Goal: Find specific page/section: Find specific page/section

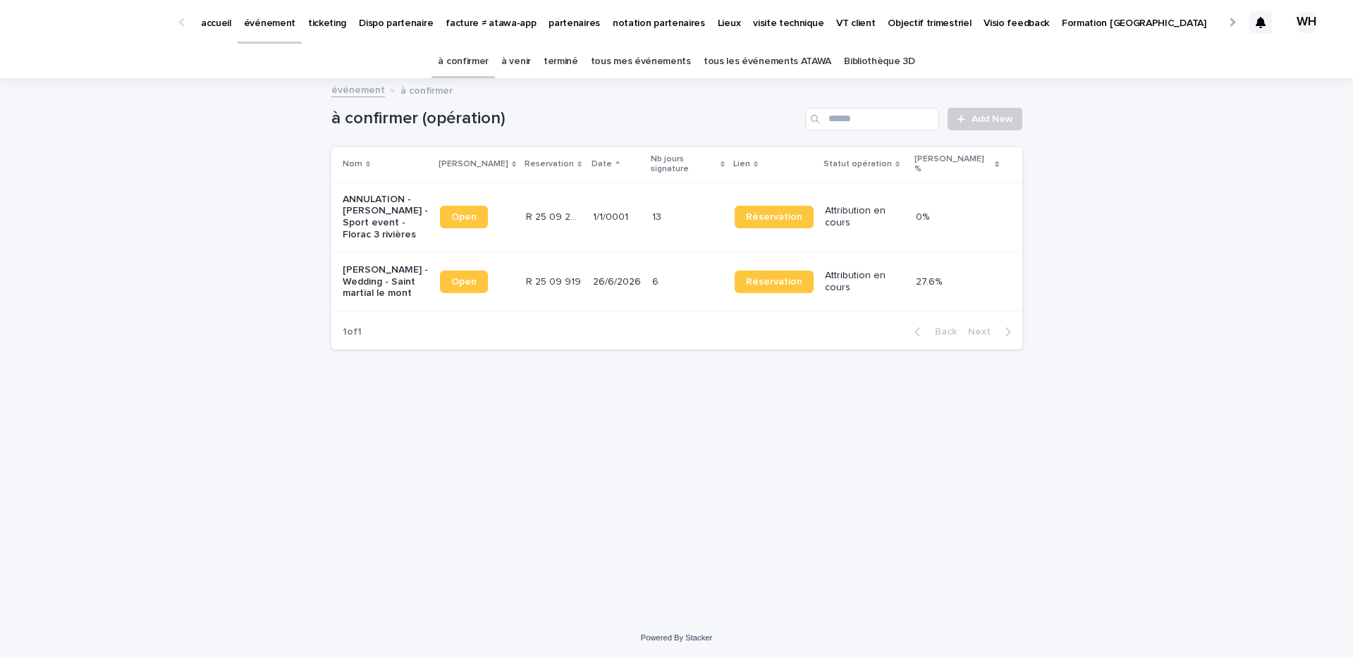
click at [275, 16] on p "événement" at bounding box center [269, 15] width 51 height 30
click at [270, 25] on p "événement" at bounding box center [269, 15] width 51 height 30
click at [266, 15] on p "événement" at bounding box center [269, 15] width 51 height 30
click at [281, 21] on p "événement" at bounding box center [269, 15] width 51 height 30
click at [232, 31] on link "accueil" at bounding box center [216, 22] width 43 height 44
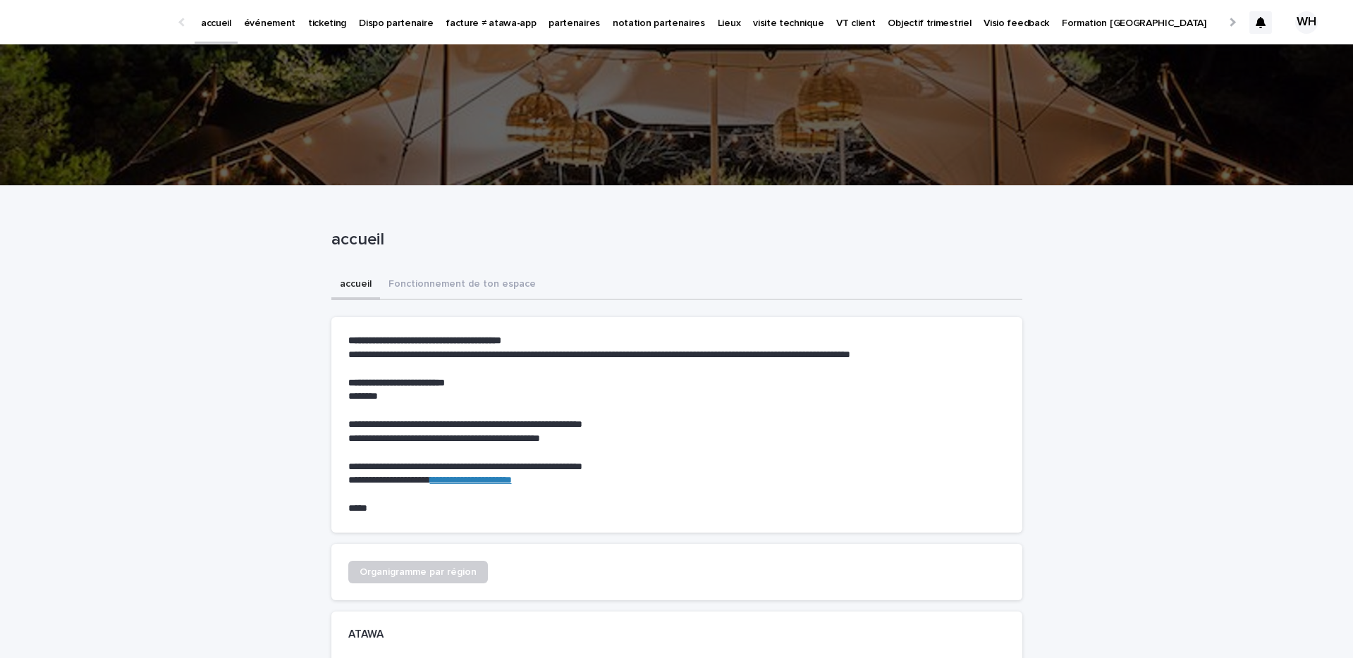
click at [265, 20] on p "événement" at bounding box center [269, 15] width 51 height 30
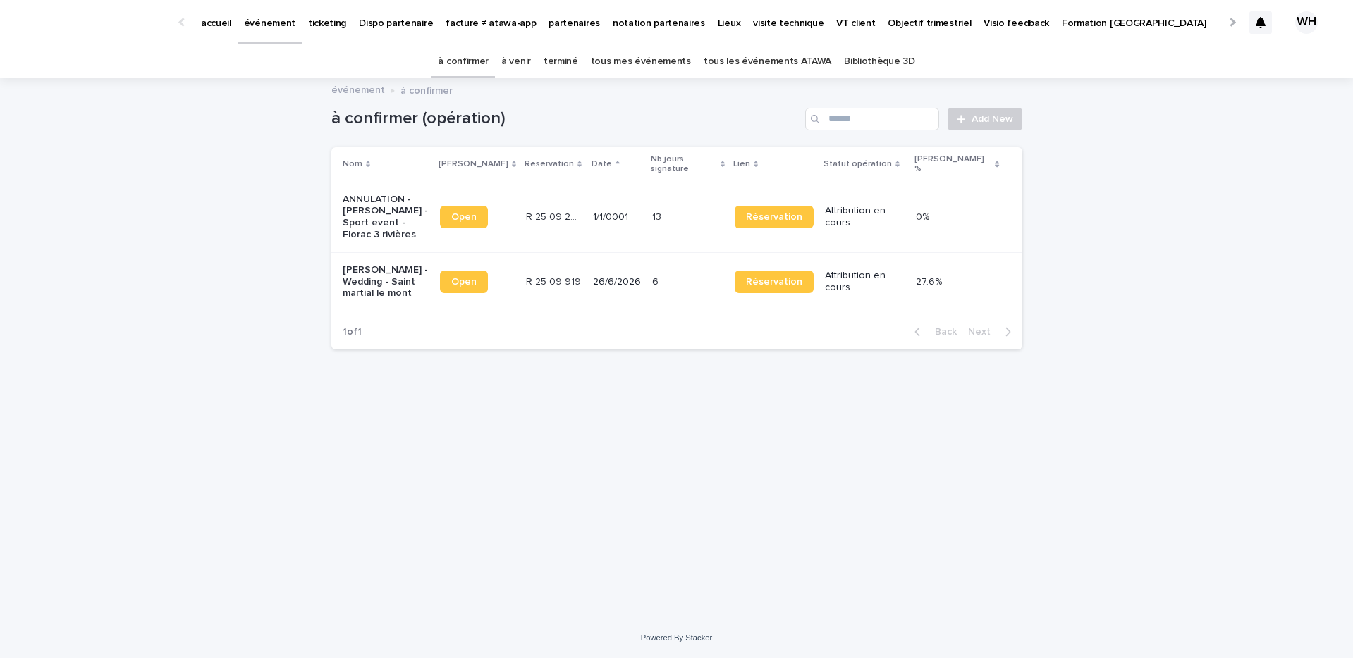
click at [531, 57] on link "à venir" at bounding box center [516, 61] width 30 height 33
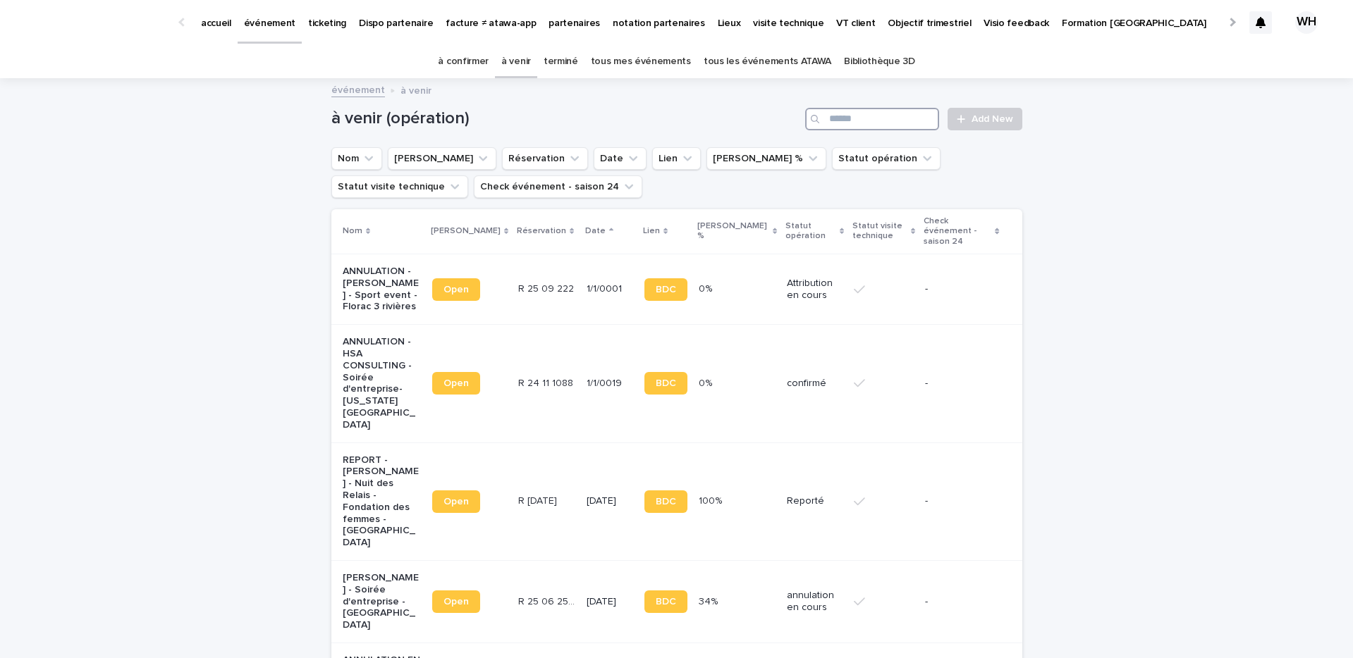
click at [882, 111] on input "Search" at bounding box center [872, 119] width 134 height 23
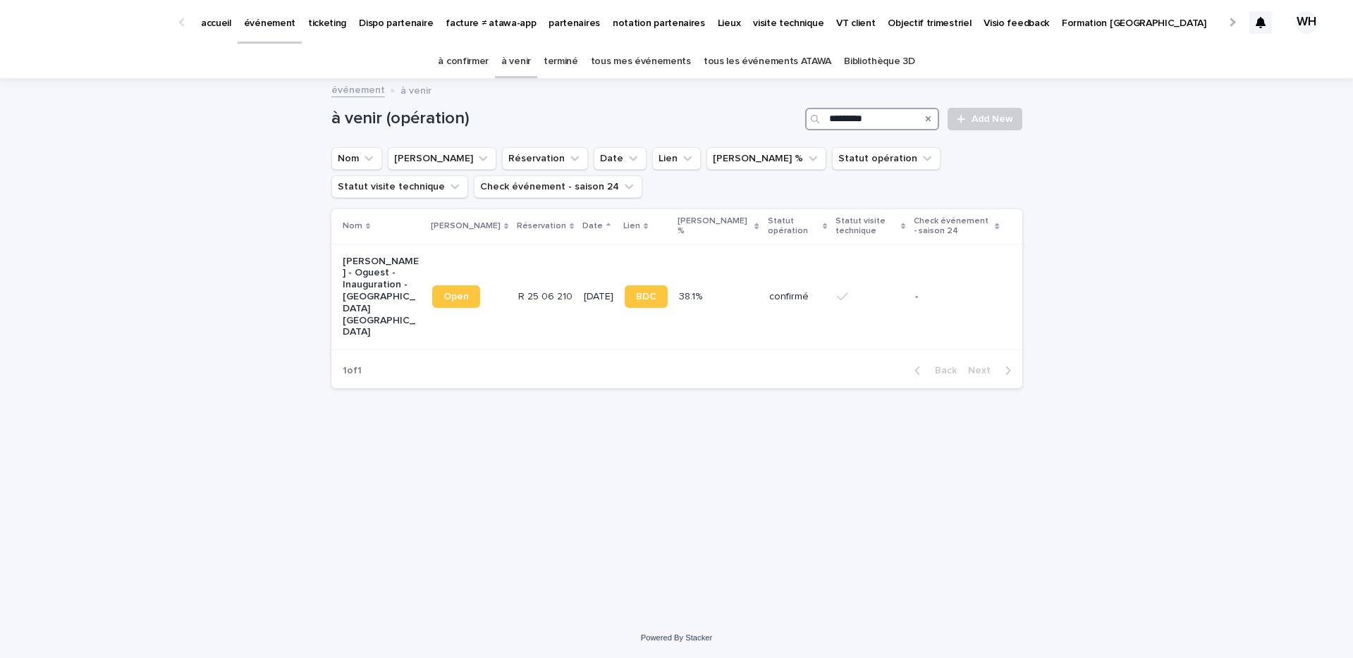
type input "**********"
click at [763, 259] on td "confirmé" at bounding box center [797, 297] width 68 height 106
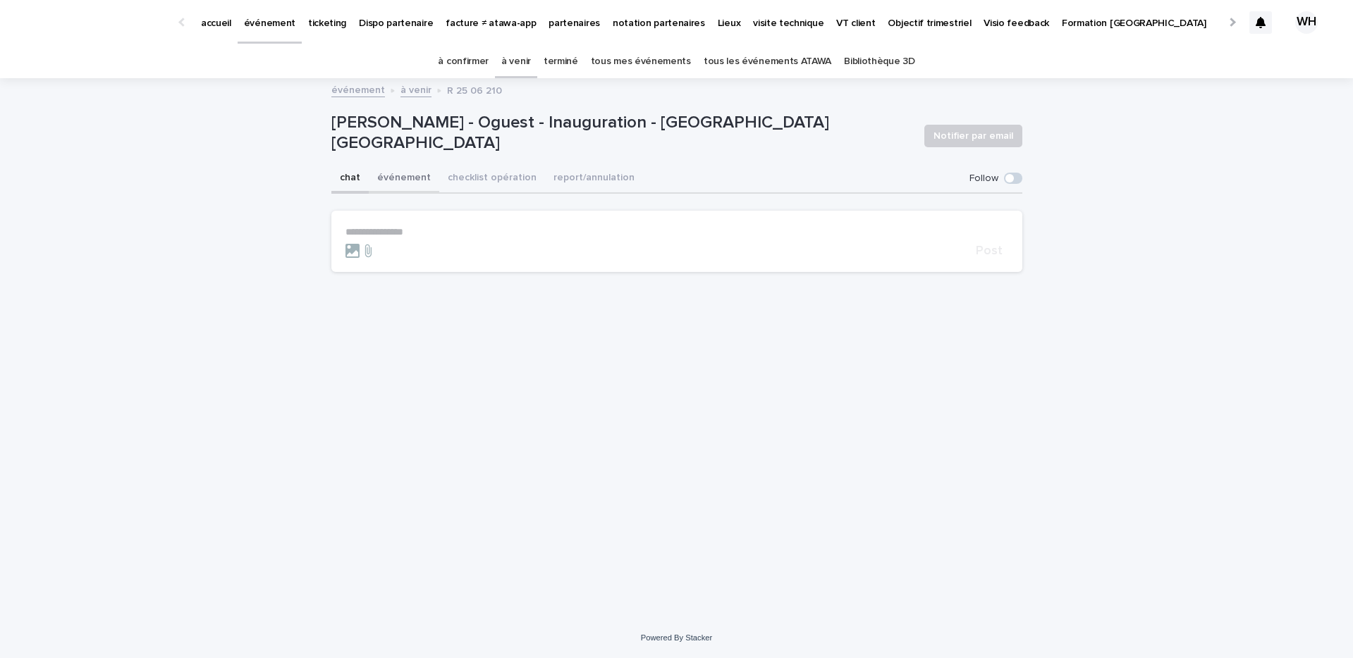
click at [413, 173] on button "événement" at bounding box center [404, 179] width 70 height 30
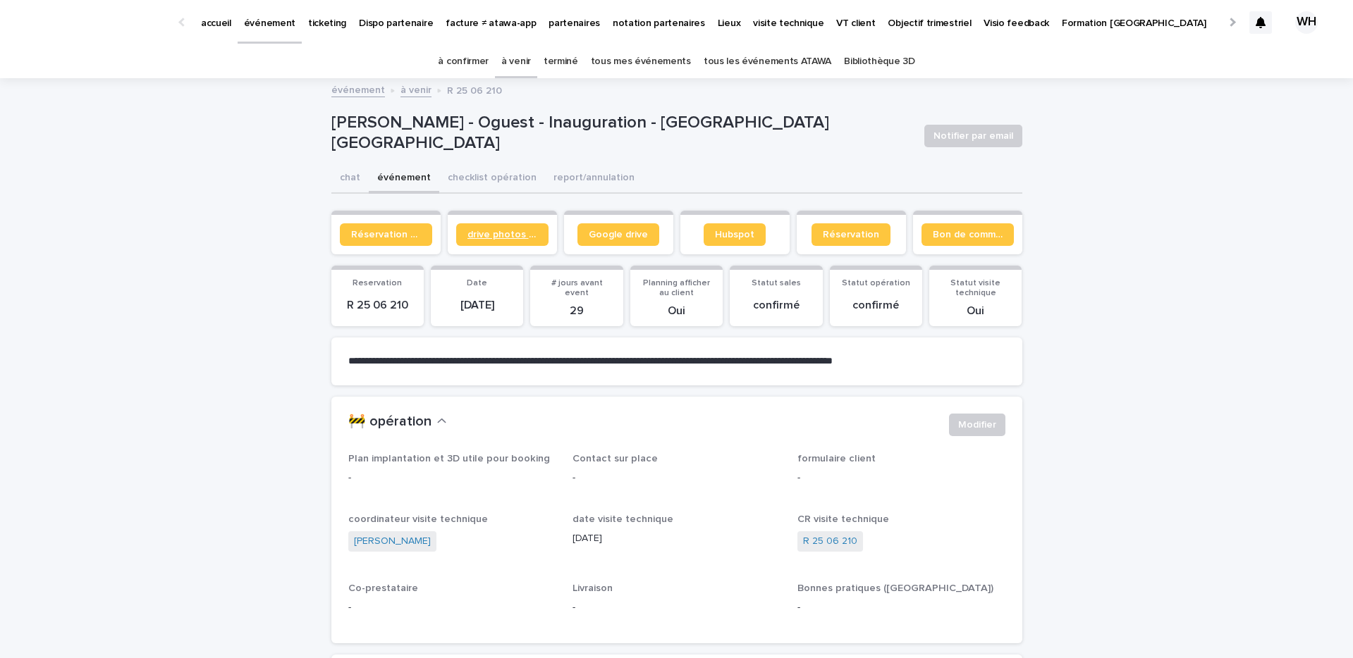
click at [498, 234] on span "drive photos coordinateur" at bounding box center [502, 235] width 70 height 10
click at [257, 17] on p "événement" at bounding box center [269, 15] width 51 height 30
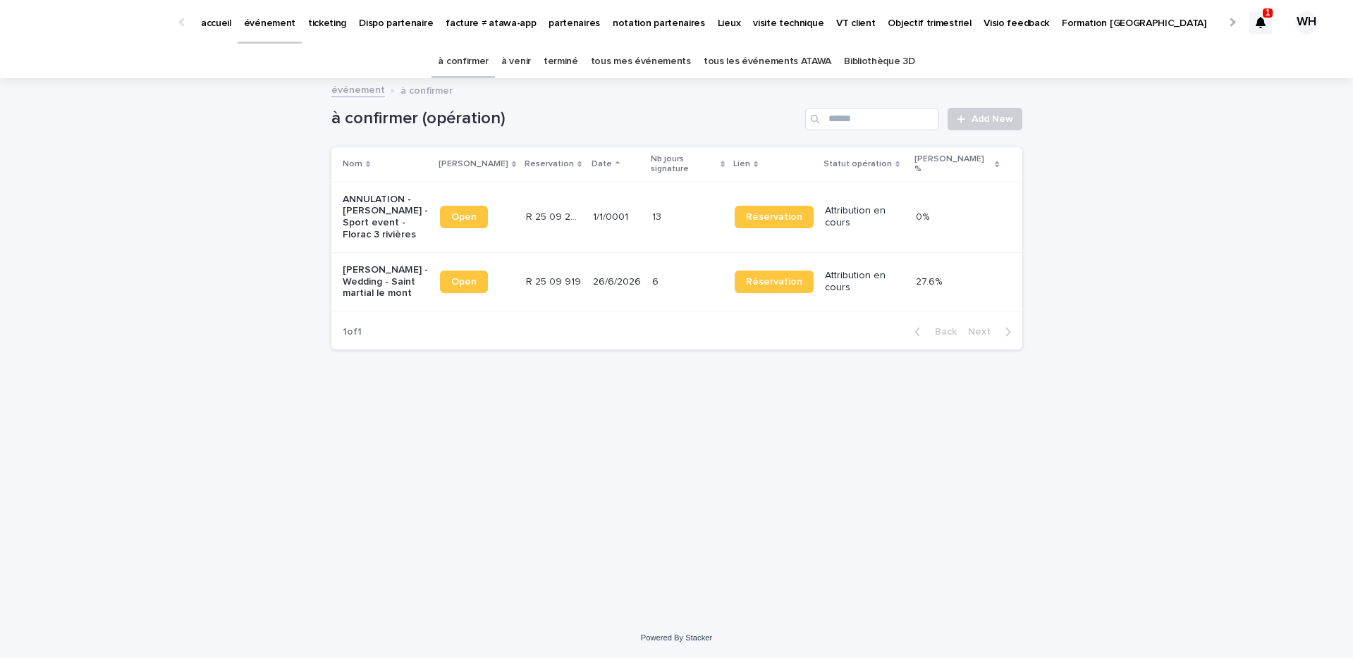
click at [1261, 25] on icon at bounding box center [1260, 22] width 10 height 11
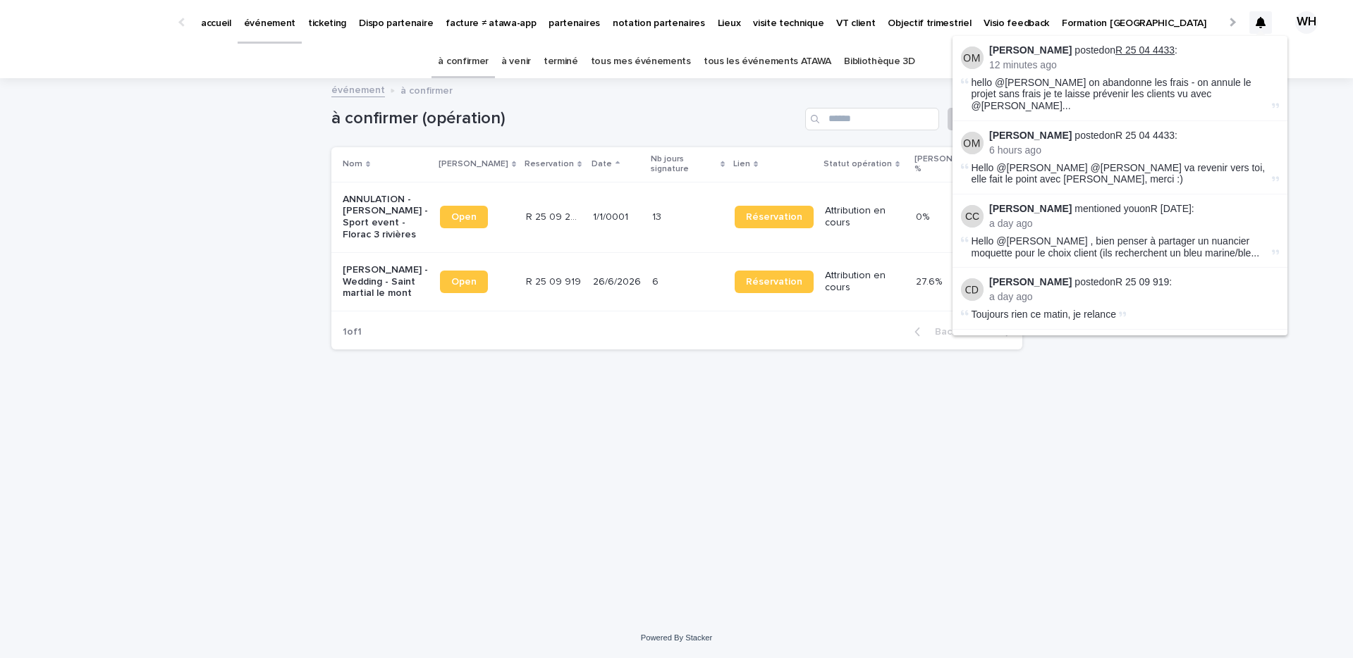
click at [1157, 49] on link "R 25 04 4433" at bounding box center [1144, 49] width 59 height 11
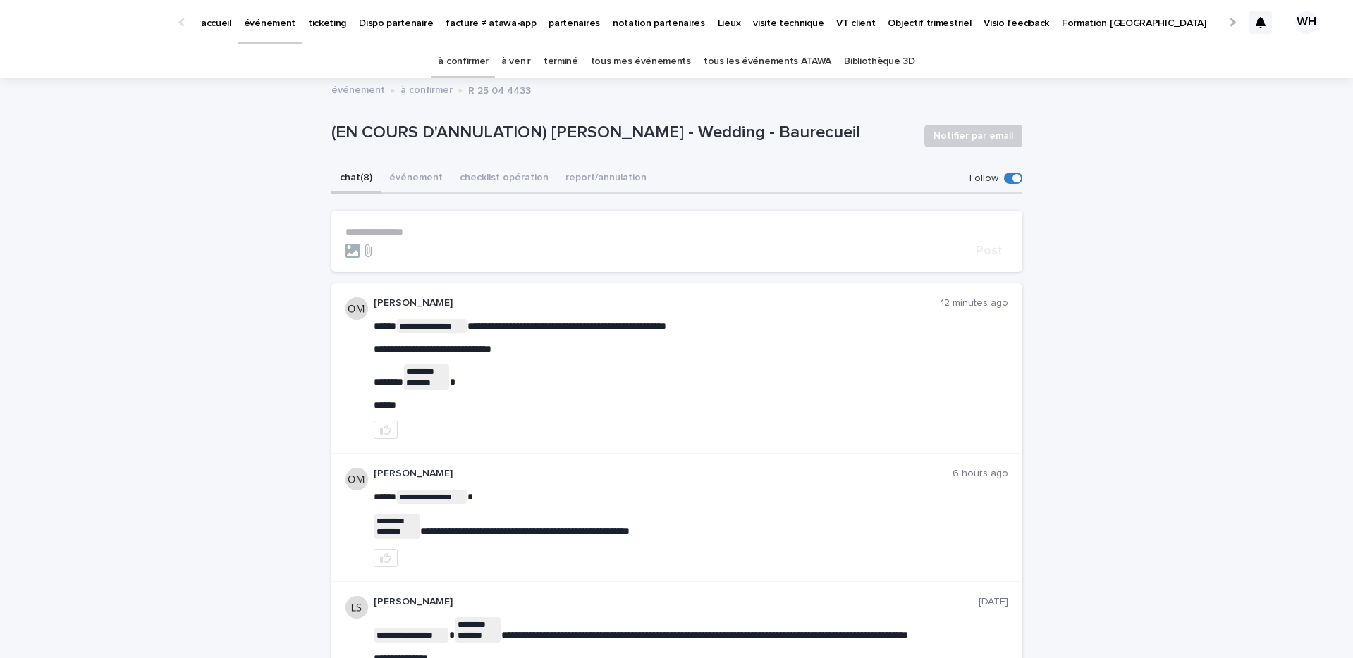
click at [275, 18] on p "événement" at bounding box center [269, 15] width 51 height 30
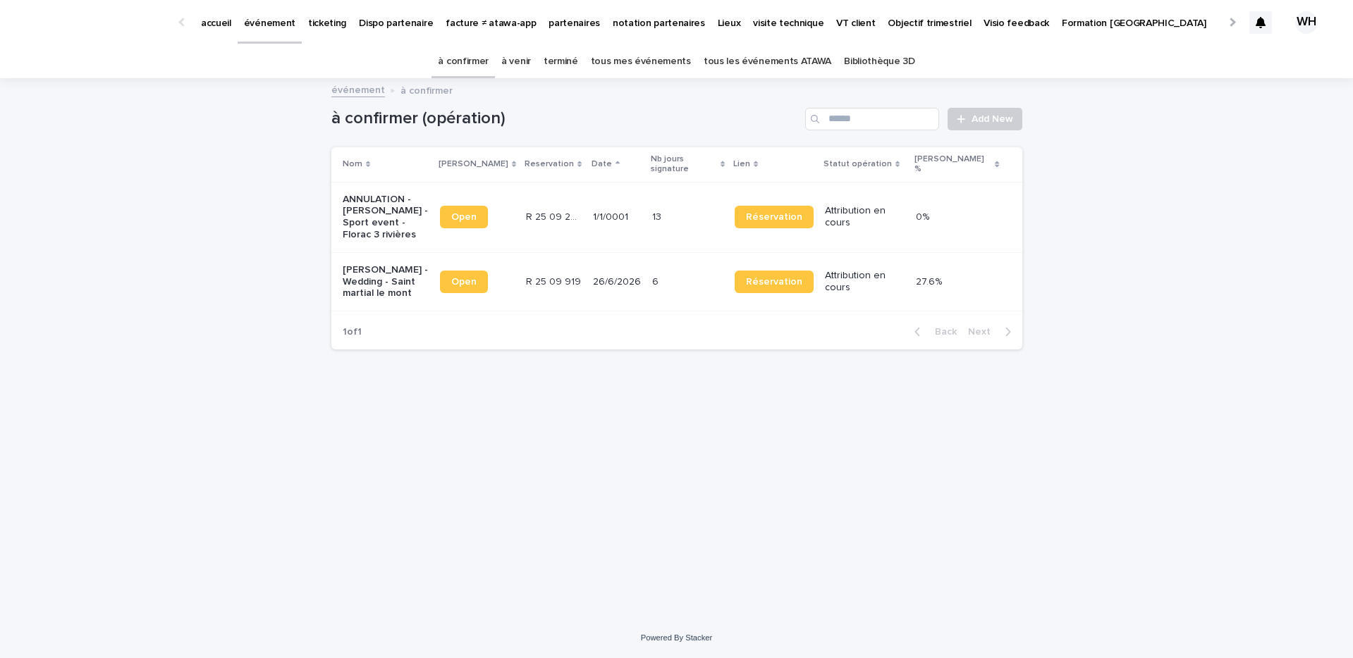
click at [289, 21] on p "événement" at bounding box center [269, 15] width 51 height 30
click at [246, 15] on p "événement" at bounding box center [269, 15] width 51 height 30
click at [515, 57] on link "à venir" at bounding box center [516, 61] width 30 height 33
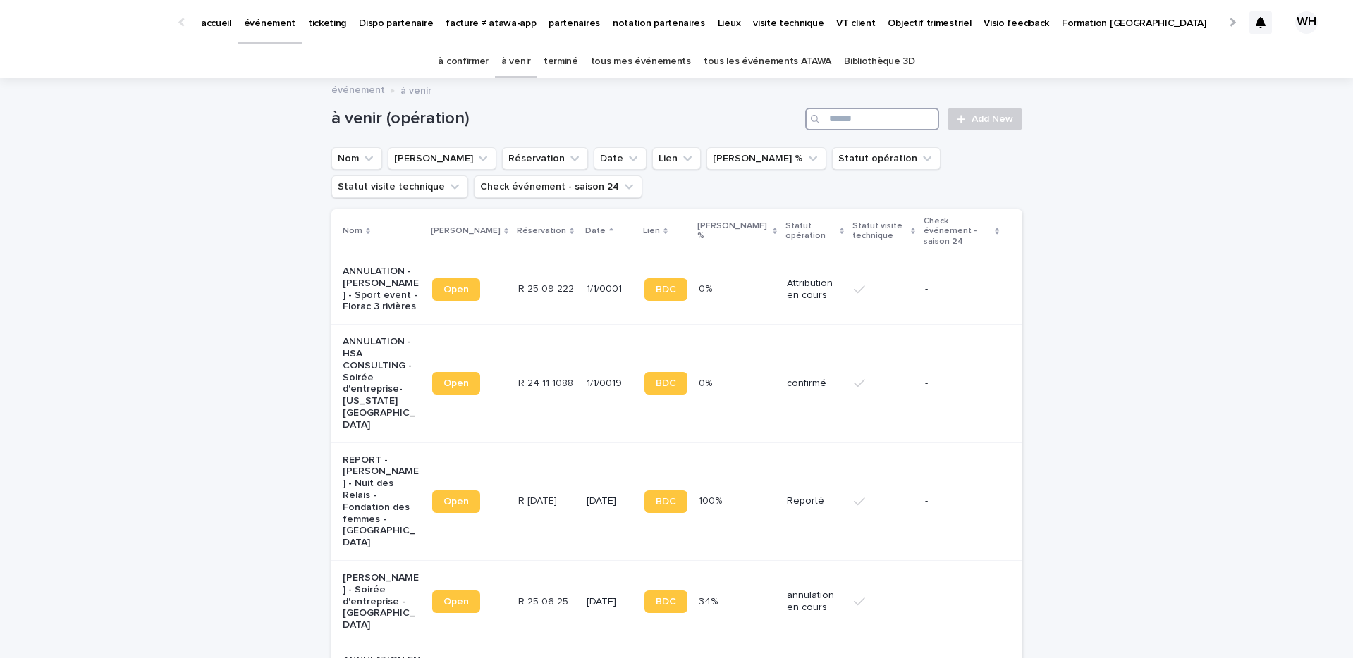
click at [899, 122] on input "Search" at bounding box center [872, 119] width 134 height 23
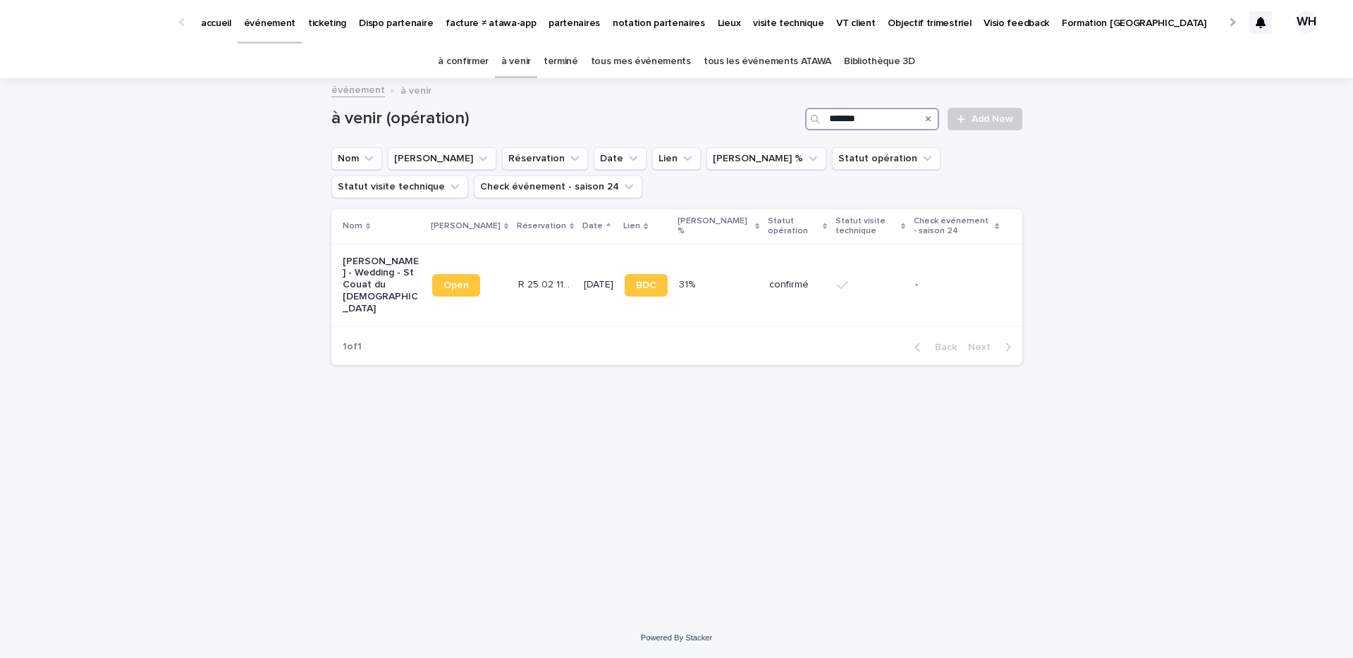
type input "*******"
click at [512, 261] on td "R 25 02 1161 R 25 02 1161" at bounding box center [545, 285] width 66 height 82
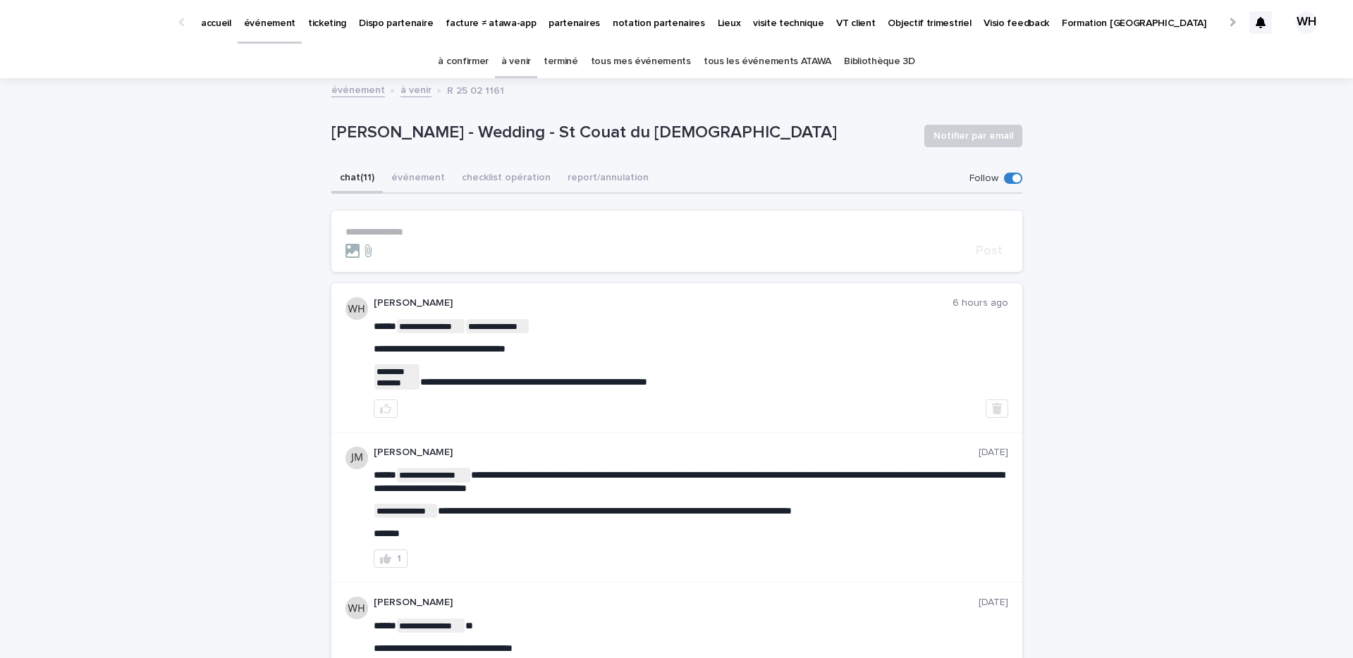
click at [266, 16] on p "événement" at bounding box center [269, 15] width 51 height 30
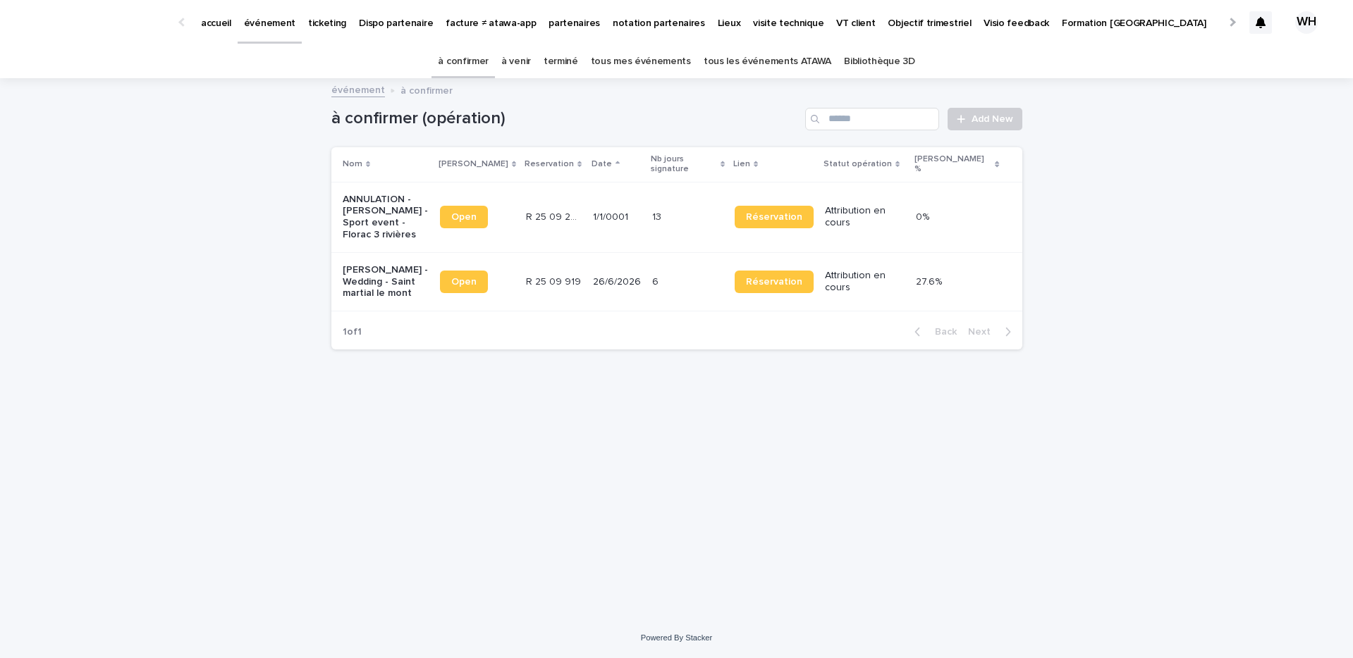
click at [531, 61] on link "à venir" at bounding box center [516, 61] width 30 height 33
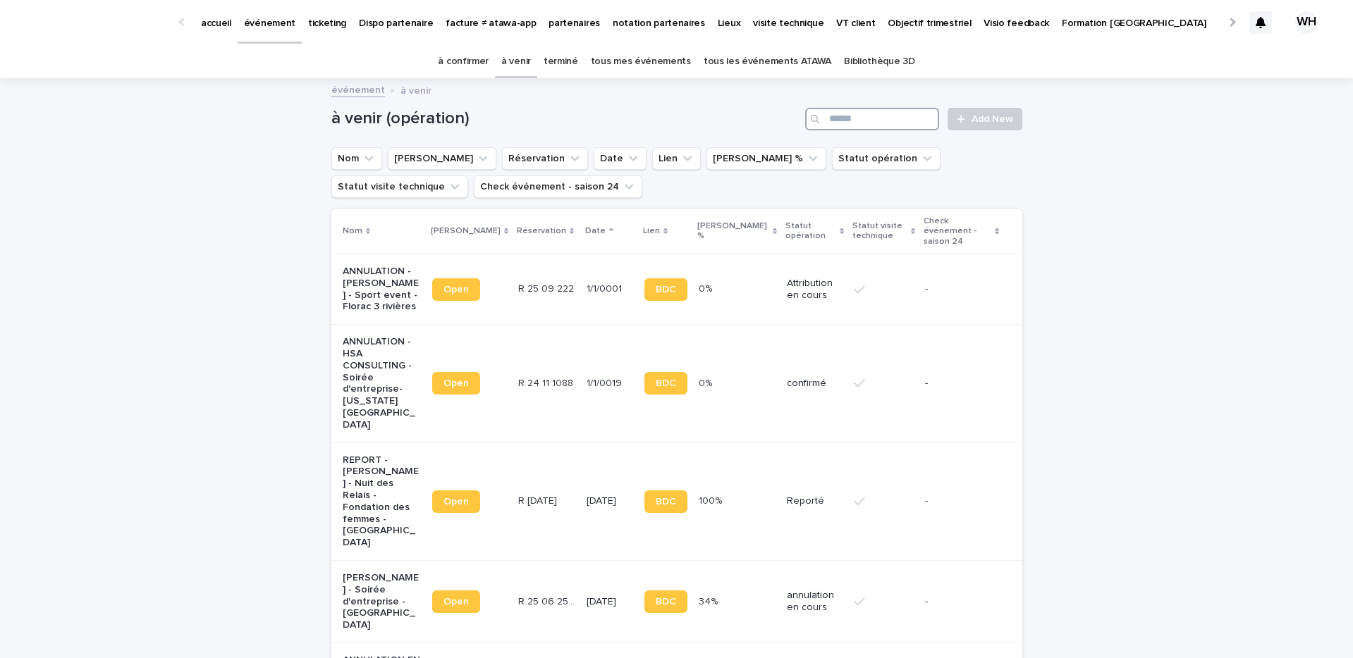
click at [914, 124] on input "Search" at bounding box center [872, 119] width 134 height 23
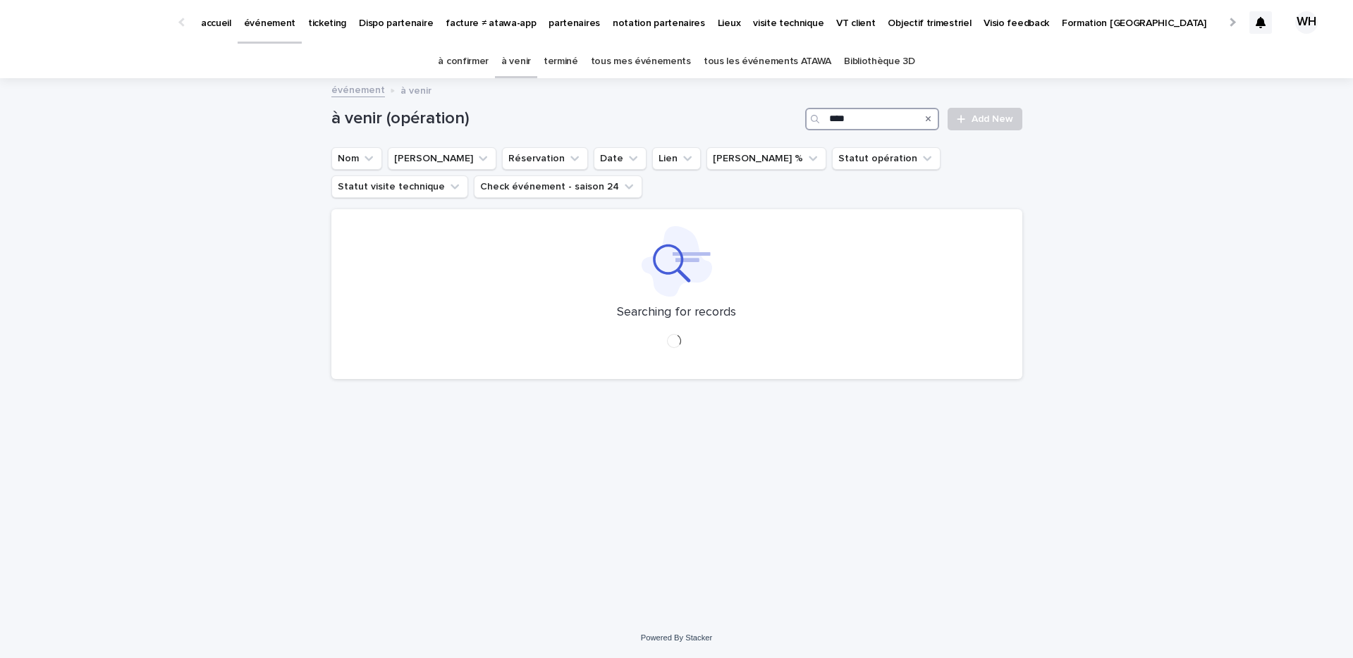
type input "*****"
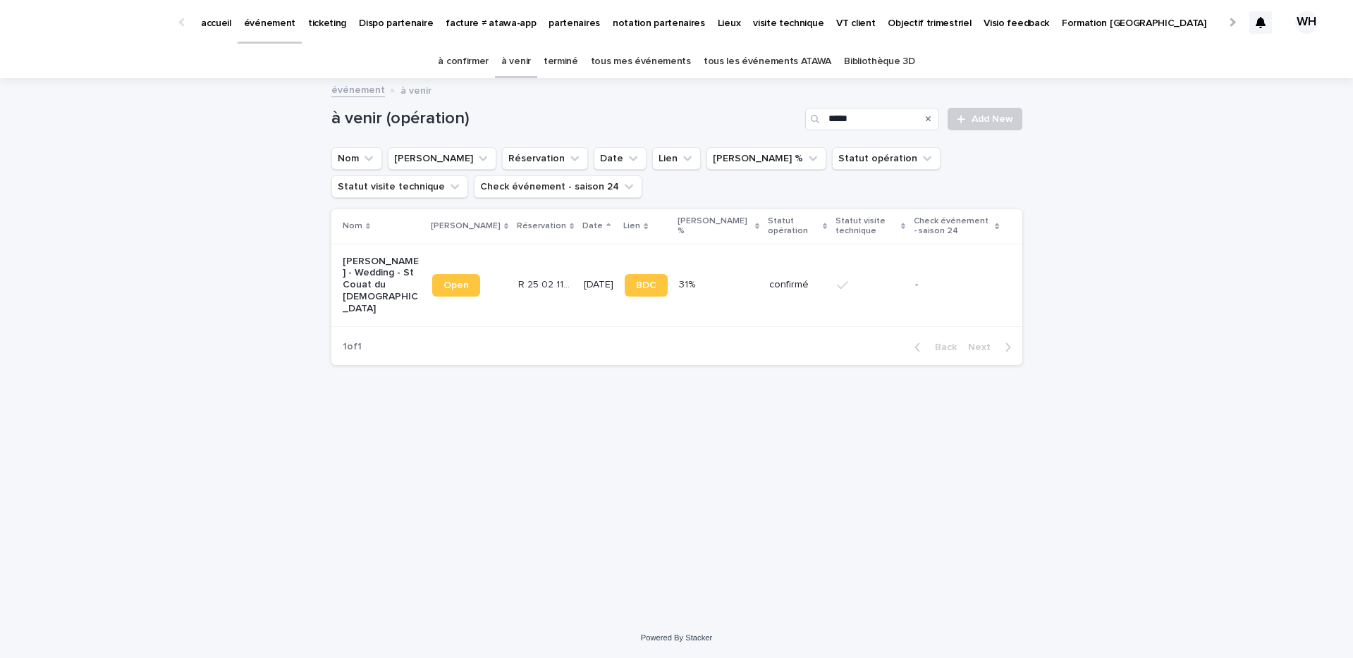
click at [512, 260] on td "R 25 02 1161 R 25 02 1161" at bounding box center [545, 285] width 66 height 82
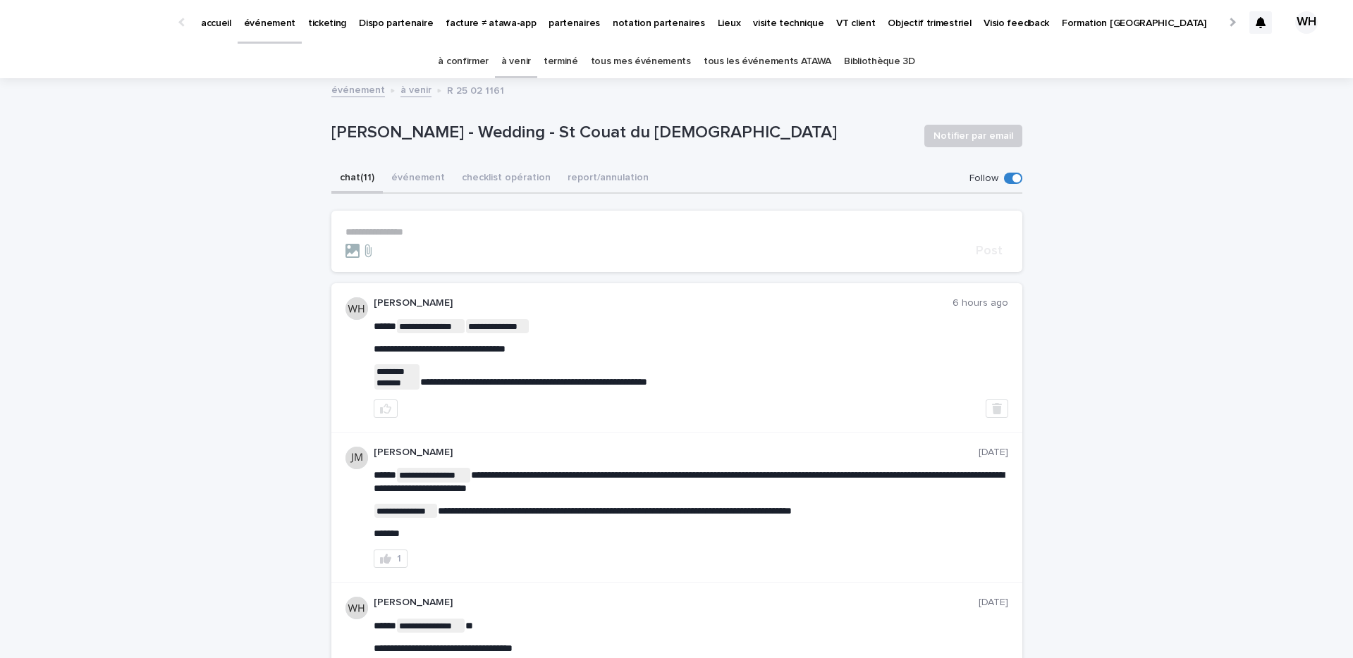
click at [223, 53] on div "à confirmer à venir terminé tous mes événements tous les événements ATAWA Bibli…" at bounding box center [676, 61] width 1353 height 33
click at [255, 12] on p "événement" at bounding box center [269, 15] width 51 height 30
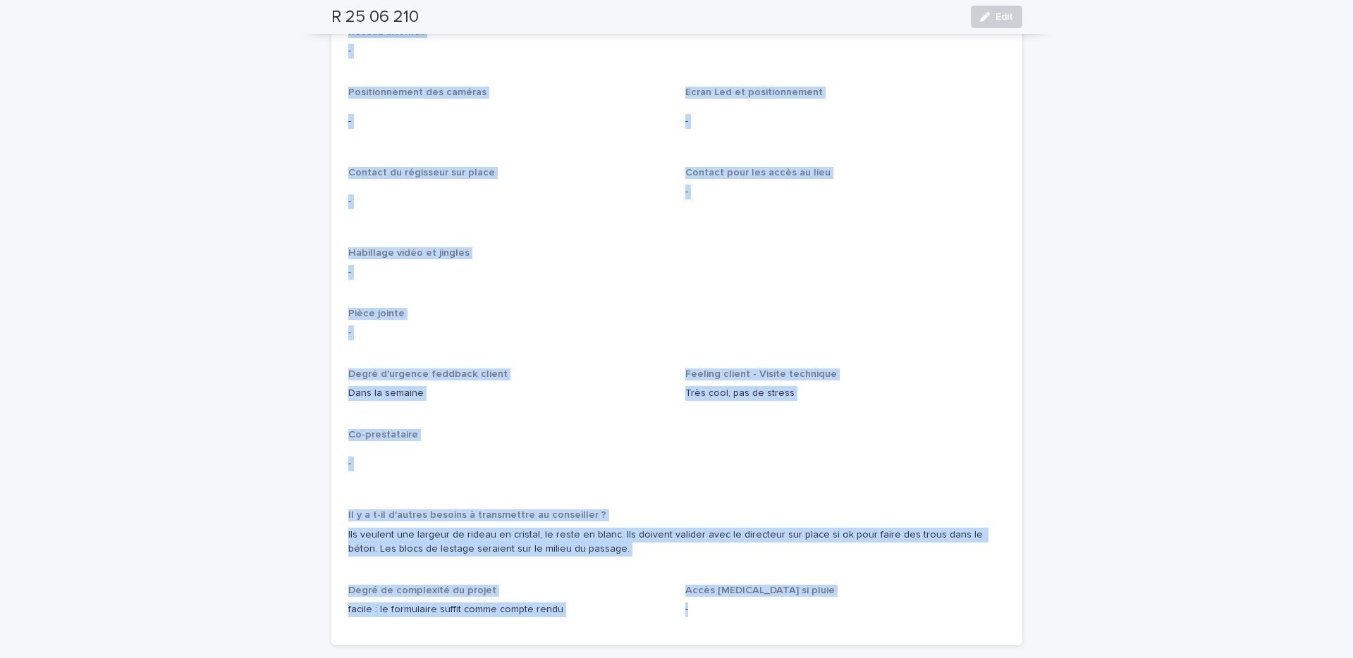
scroll to position [2007, 0]
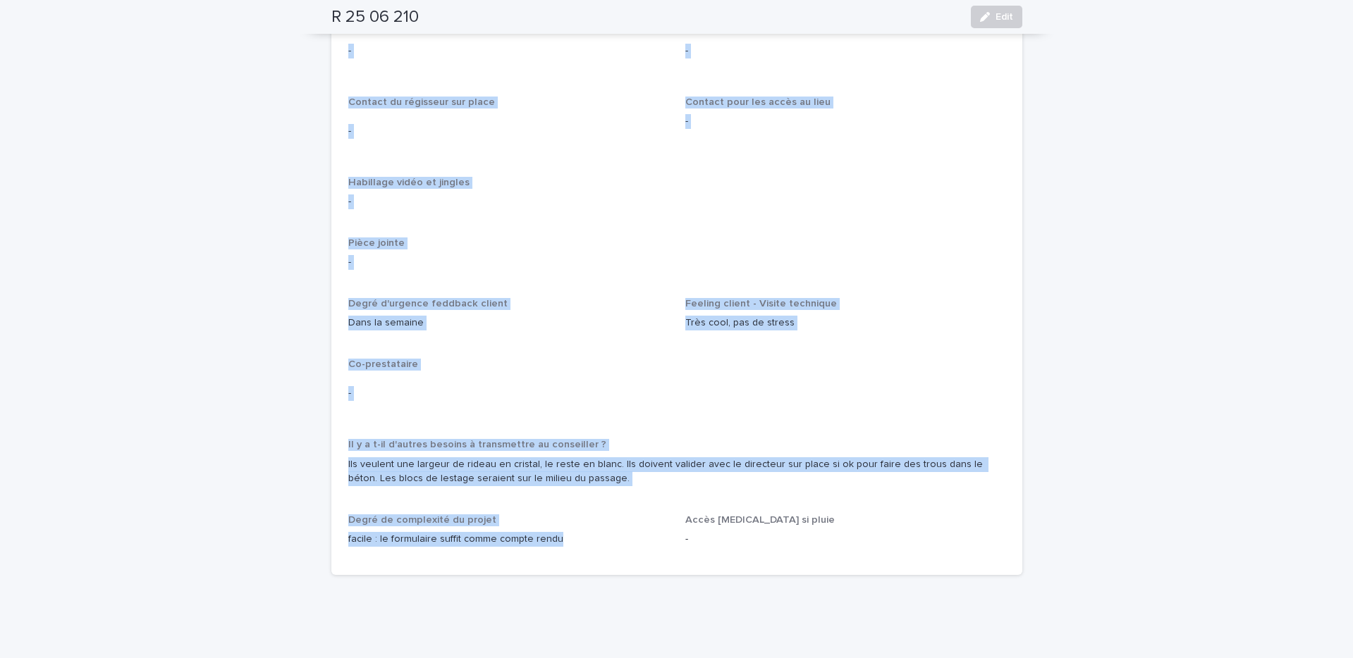
drag, startPoint x: 350, startPoint y: 91, endPoint x: 570, endPoint y: 512, distance: 474.5
copy div "Attachments OUI Dimensions des accès principaux - Type de camion - Type de cami…"
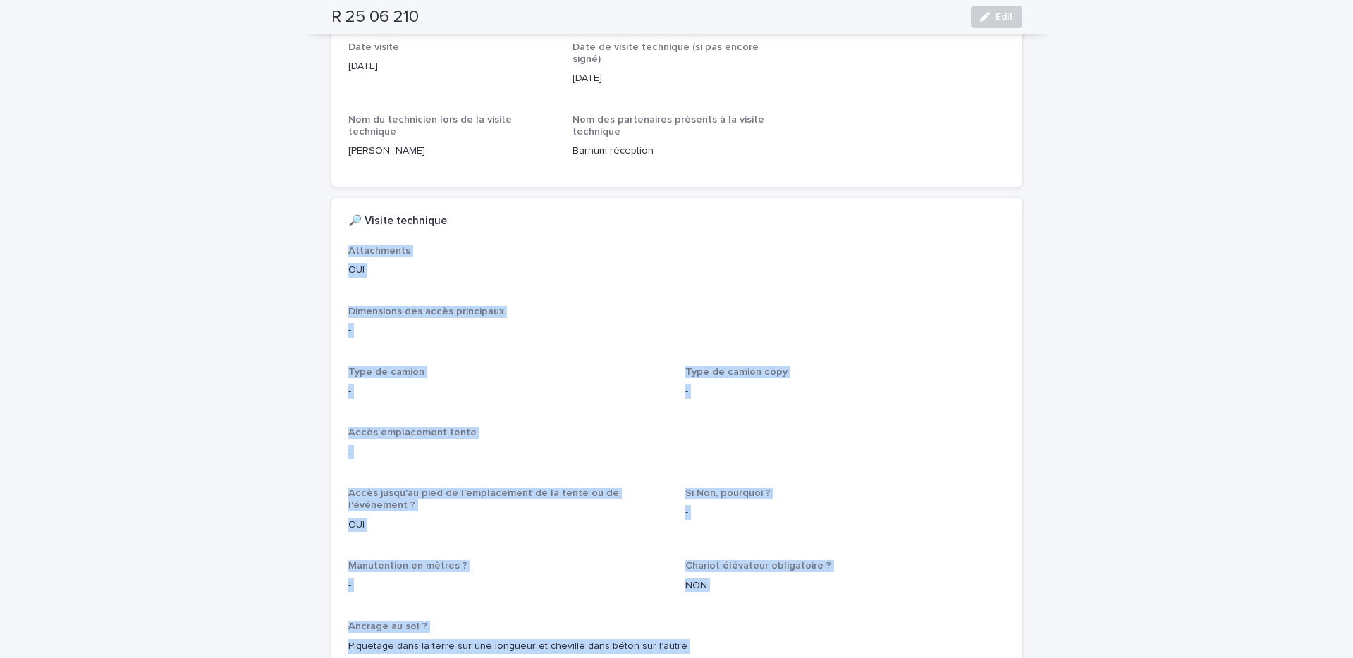
scroll to position [0, 0]
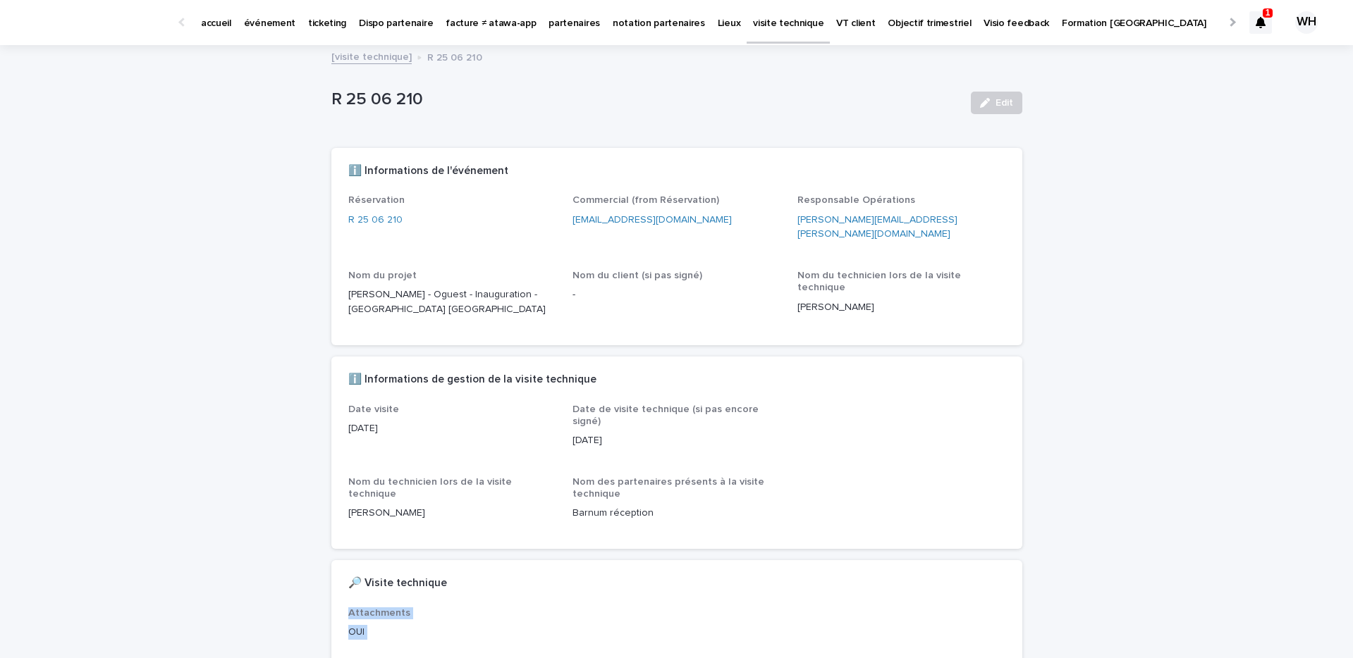
click at [1263, 35] on div "1" at bounding box center [1260, 22] width 23 height 59
click at [1262, 21] on icon at bounding box center [1260, 22] width 10 height 11
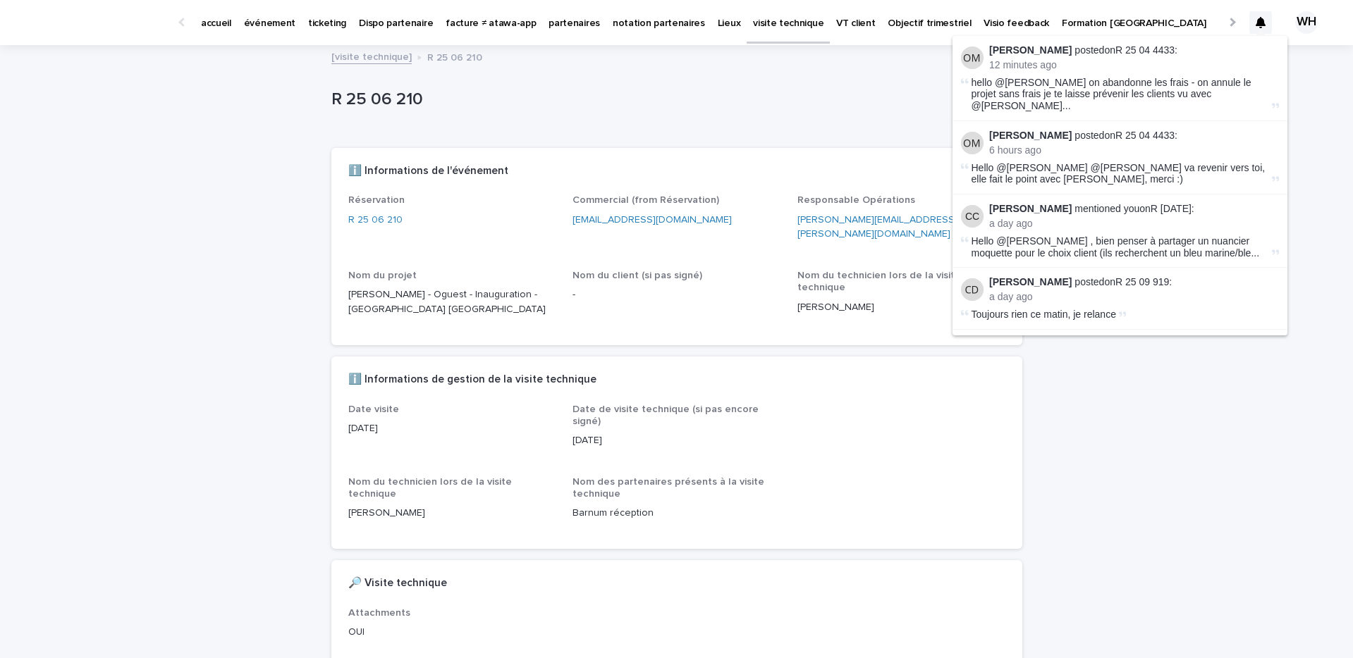
click at [940, 112] on div "R 25 06 210" at bounding box center [645, 103] width 628 height 26
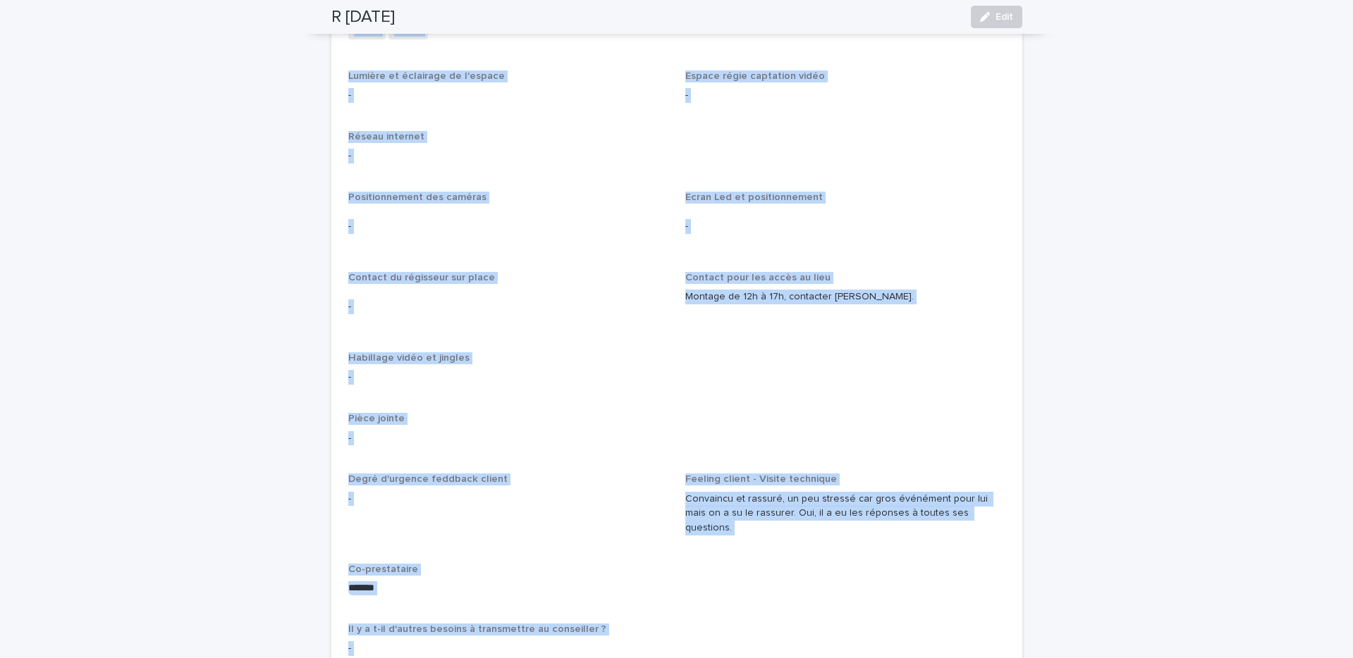
scroll to position [1907, 0]
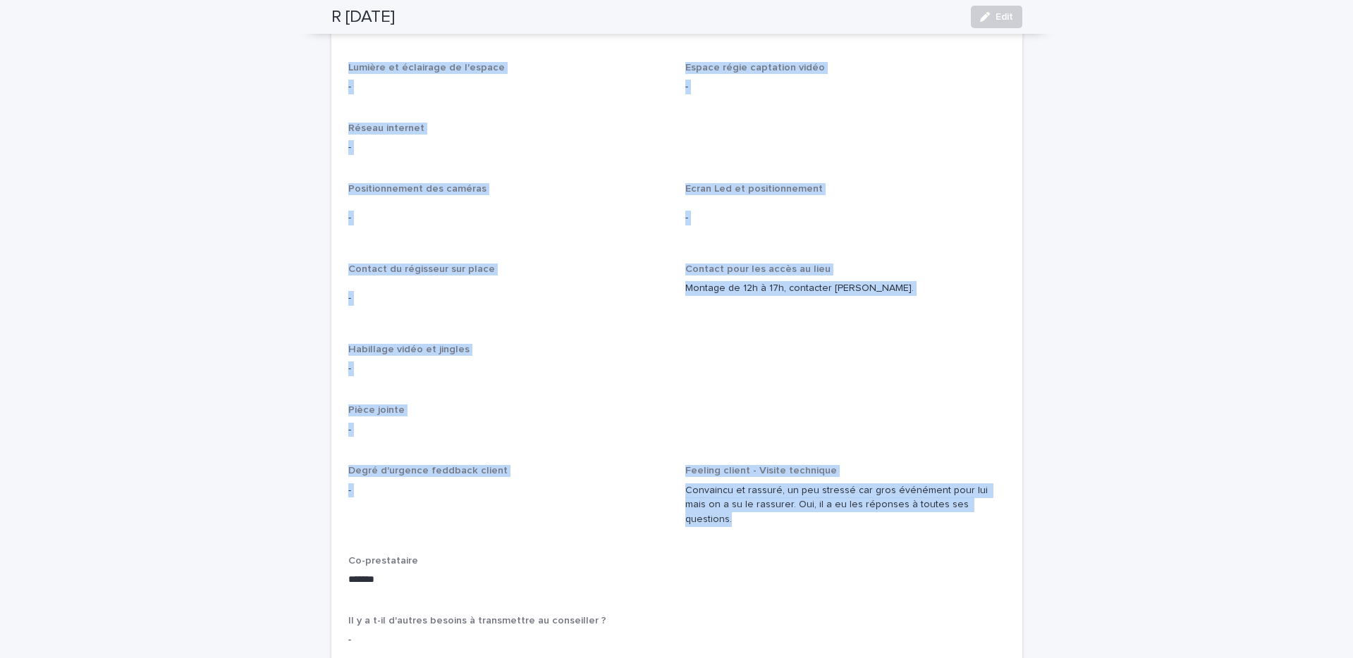
drag, startPoint x: 352, startPoint y: 417, endPoint x: 769, endPoint y: 501, distance: 424.9
copy div "ype de camion Camion 12-19 T (longueur 7-10m largeur 2.55m hauteur 3-4m) Type d…"
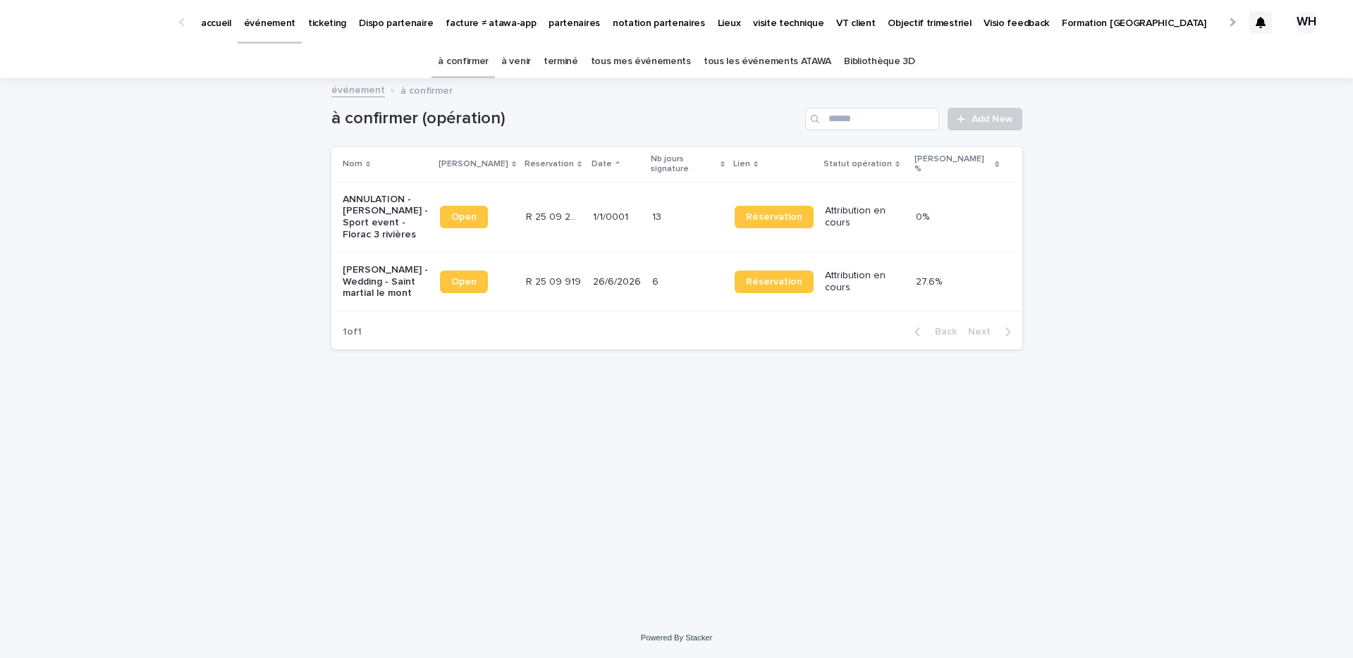
click at [529, 55] on link "à venir" at bounding box center [516, 61] width 30 height 33
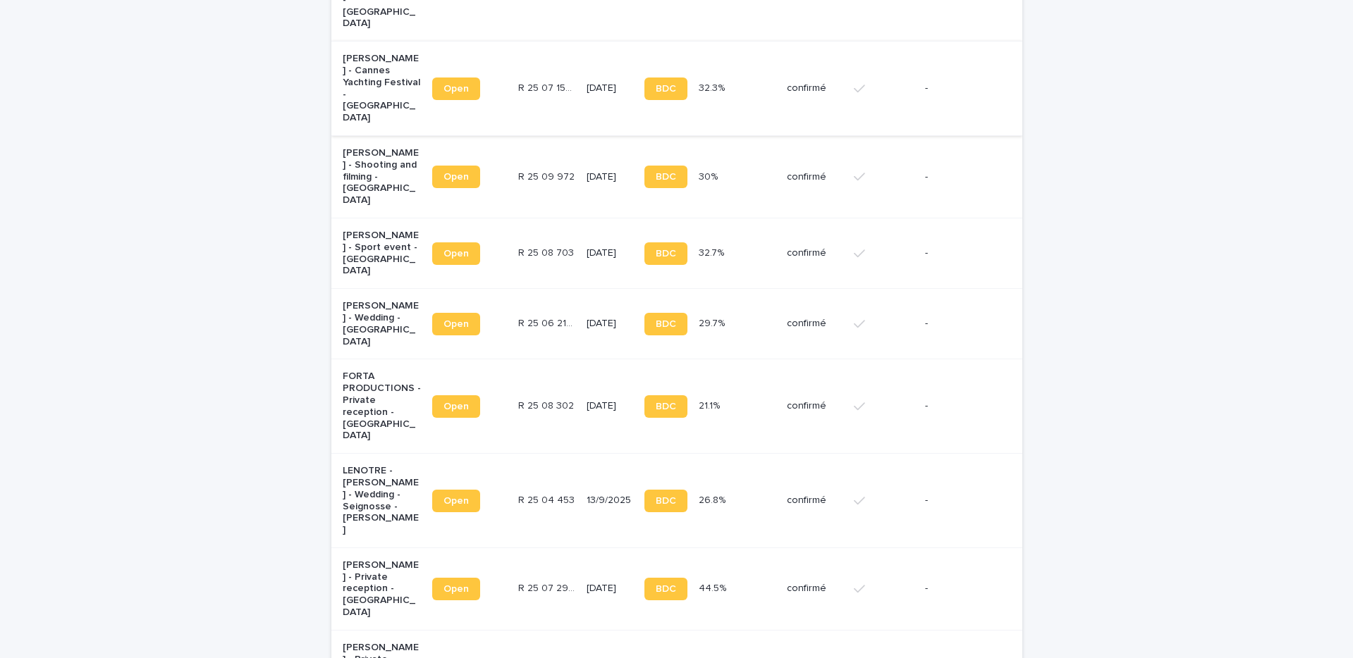
scroll to position [1109, 0]
click at [551, 658] on p "R [DATE]" at bounding box center [539, 669] width 42 height 15
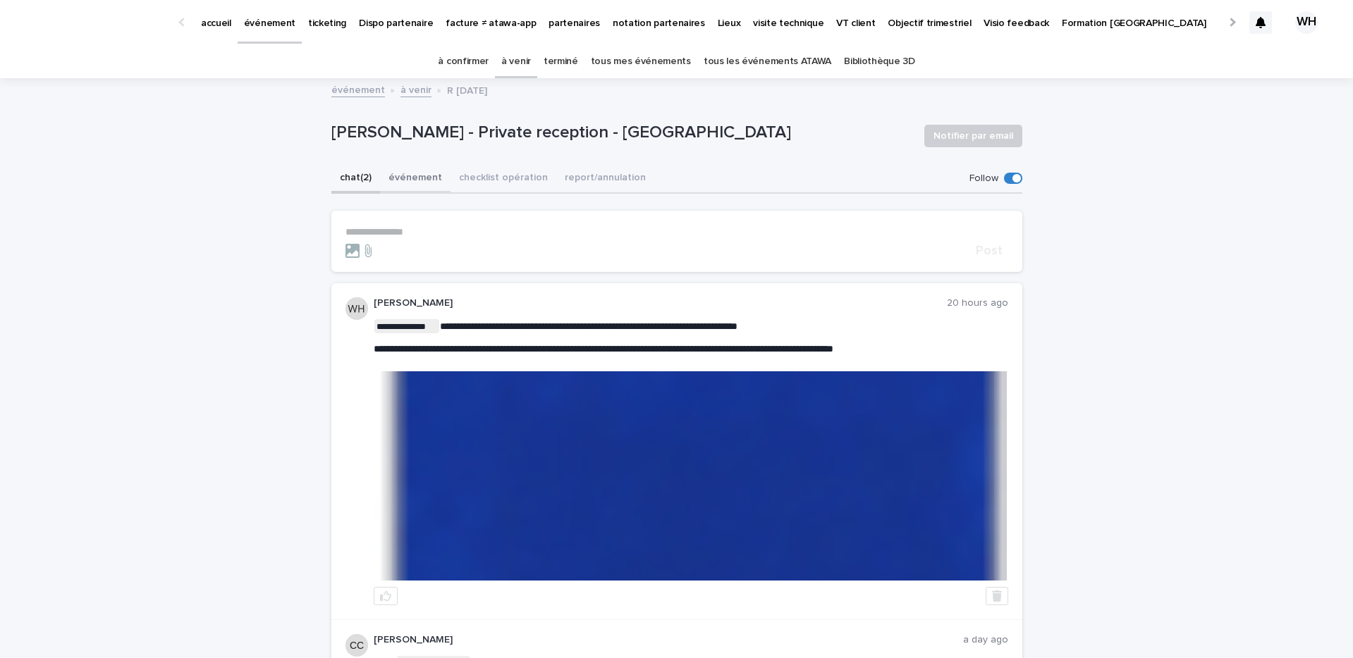
click at [424, 171] on button "événement" at bounding box center [415, 179] width 70 height 30
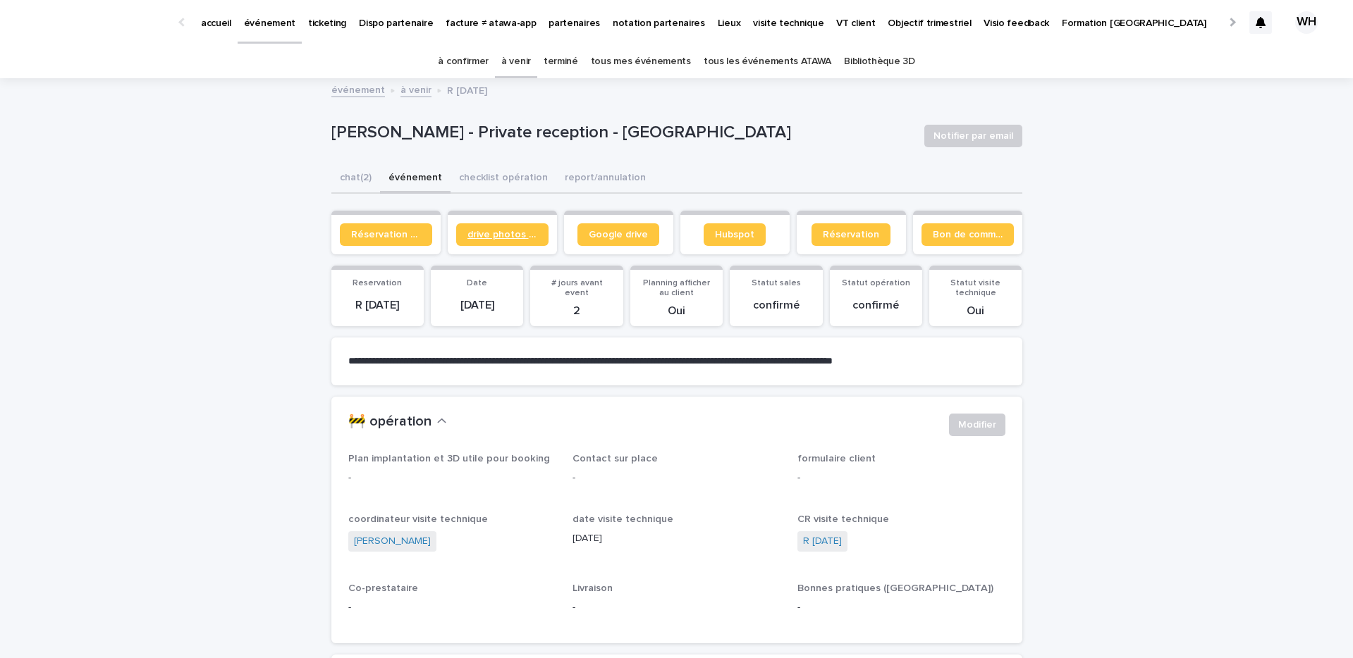
click at [515, 232] on span "drive photos coordinateur" at bounding box center [502, 235] width 70 height 10
click at [267, 17] on p "événement" at bounding box center [269, 15] width 51 height 30
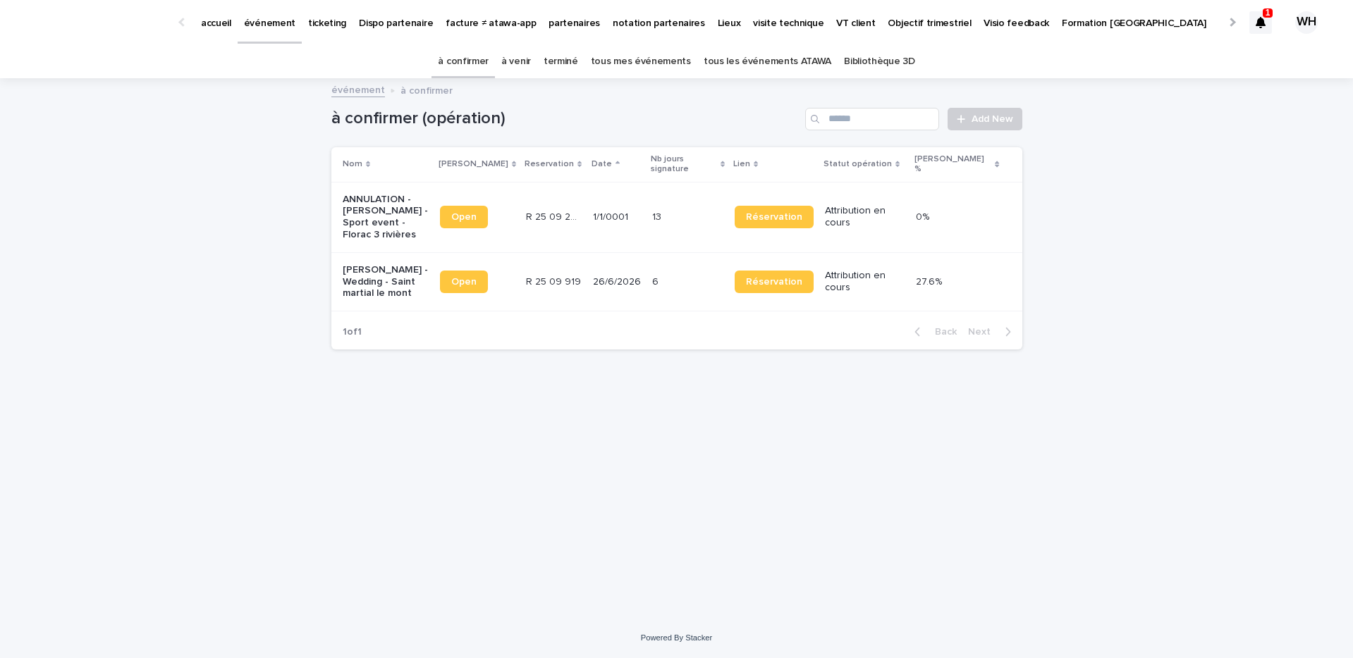
click at [1268, 18] on p "1" at bounding box center [1267, 13] width 5 height 10
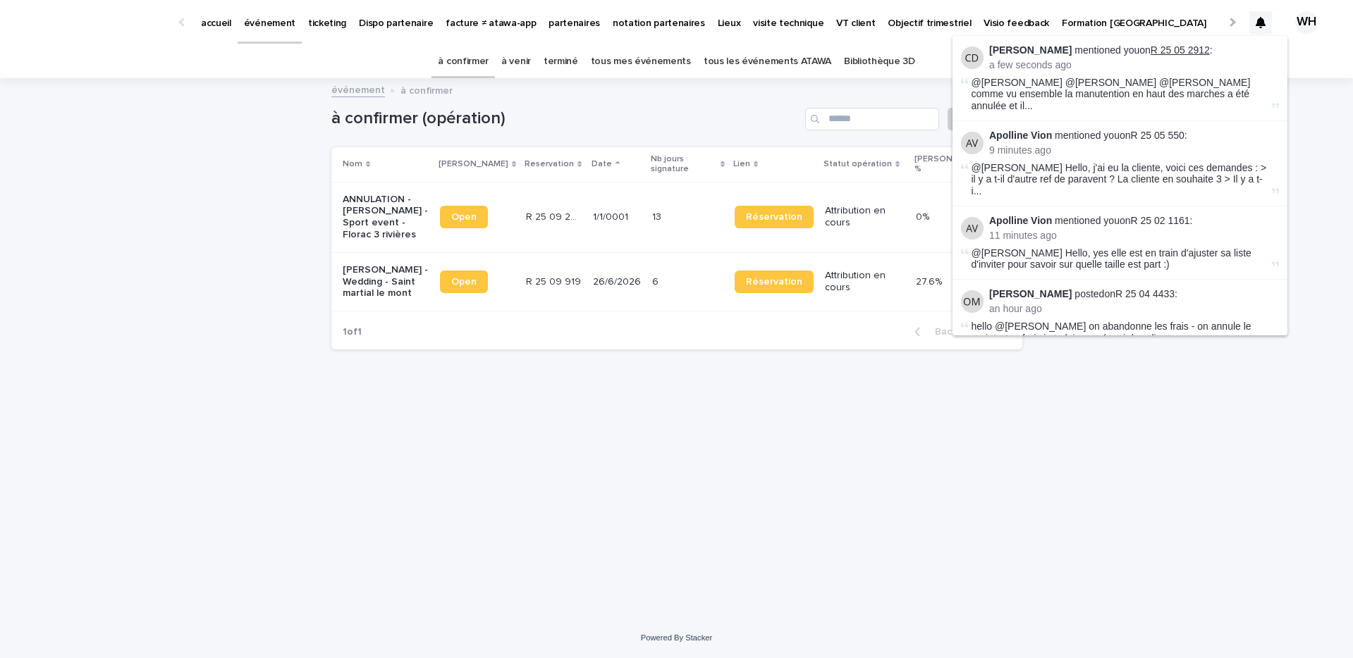
click at [1184, 49] on link "R 25 05 2912" at bounding box center [1179, 49] width 59 height 11
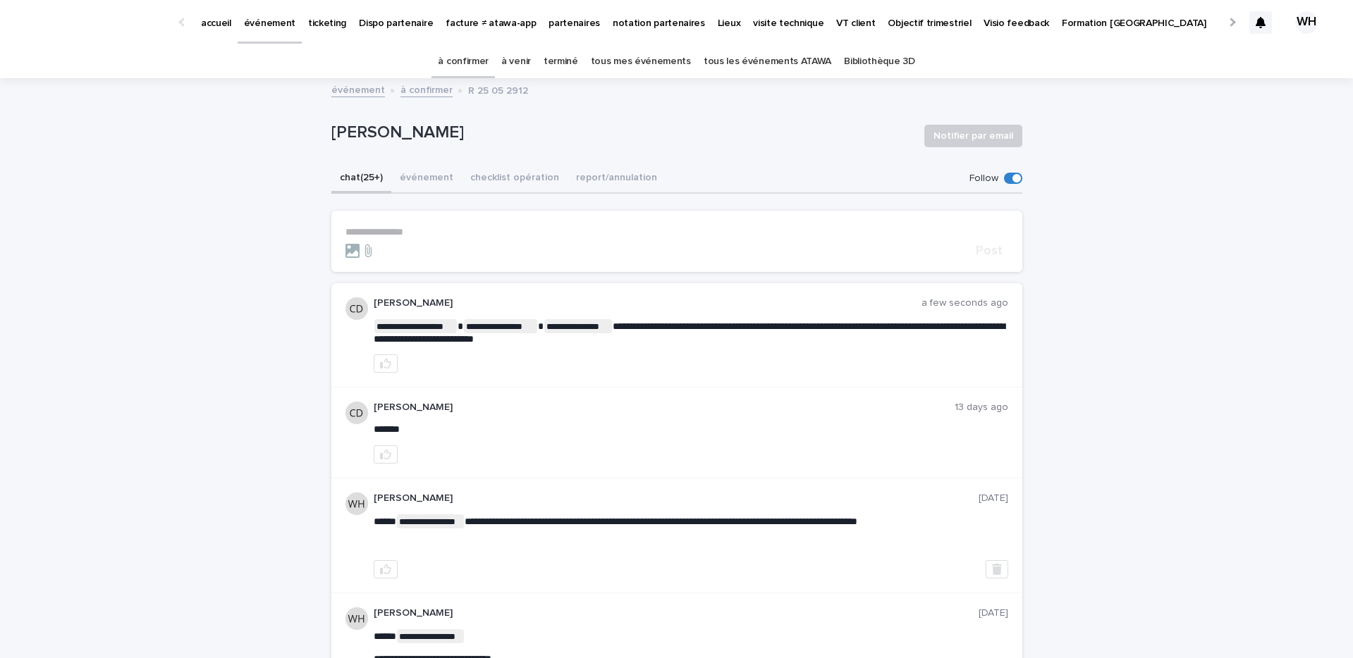
click at [254, 28] on p "événement" at bounding box center [269, 15] width 51 height 30
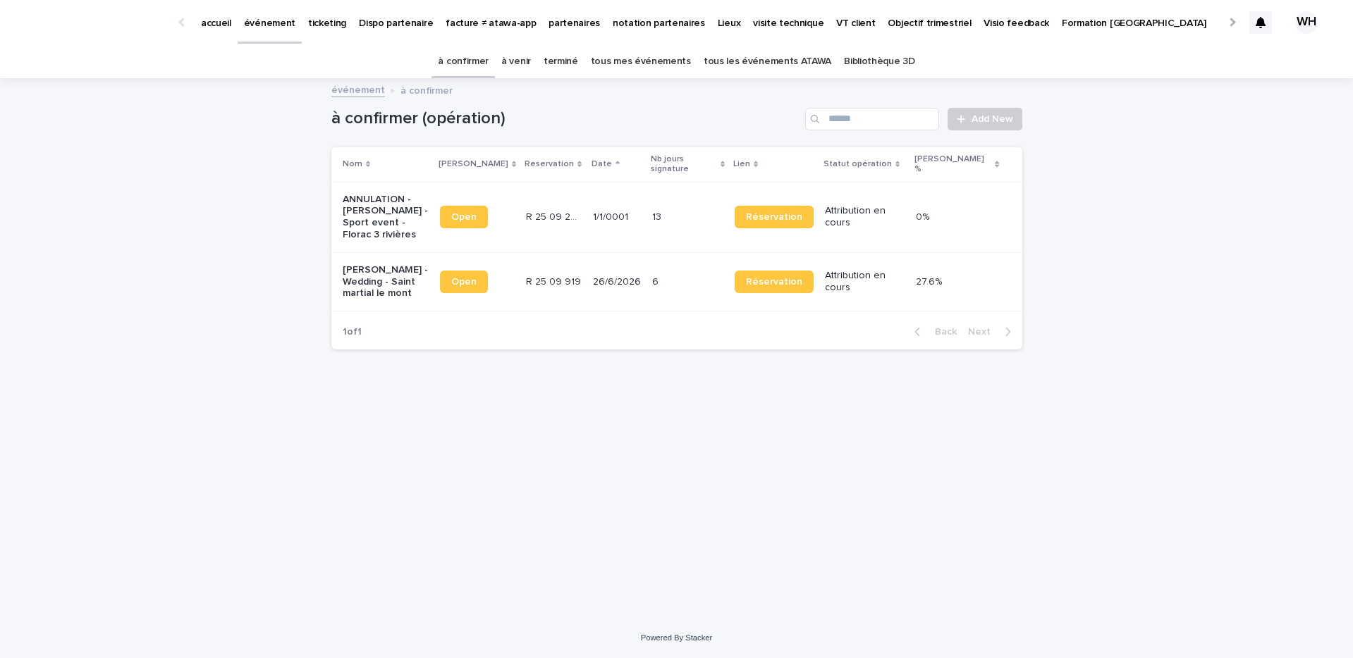
click at [1248, 11] on div "accueil événement ticketing Dispo partenaire facture ≠ atawa-app partenaires no…" at bounding box center [676, 22] width 1353 height 45
click at [1251, 15] on div at bounding box center [1260, 22] width 23 height 23
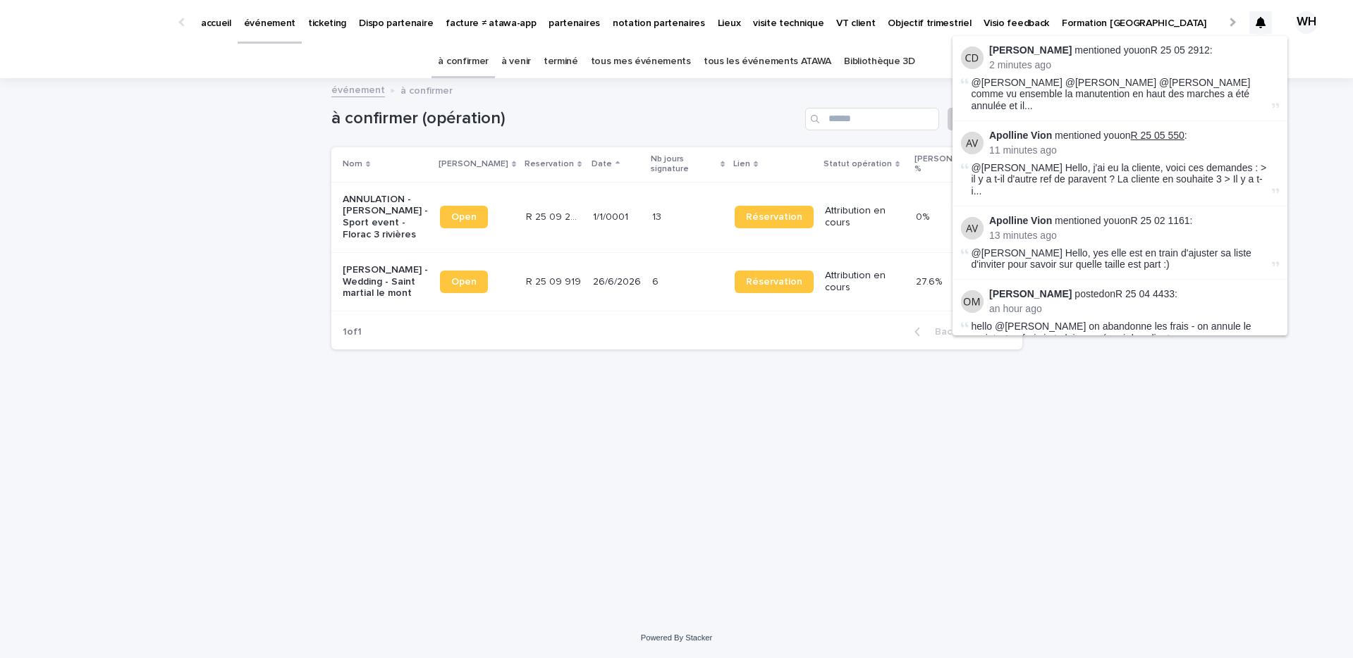
click at [1168, 130] on link "R 25 05 550" at bounding box center [1158, 135] width 54 height 11
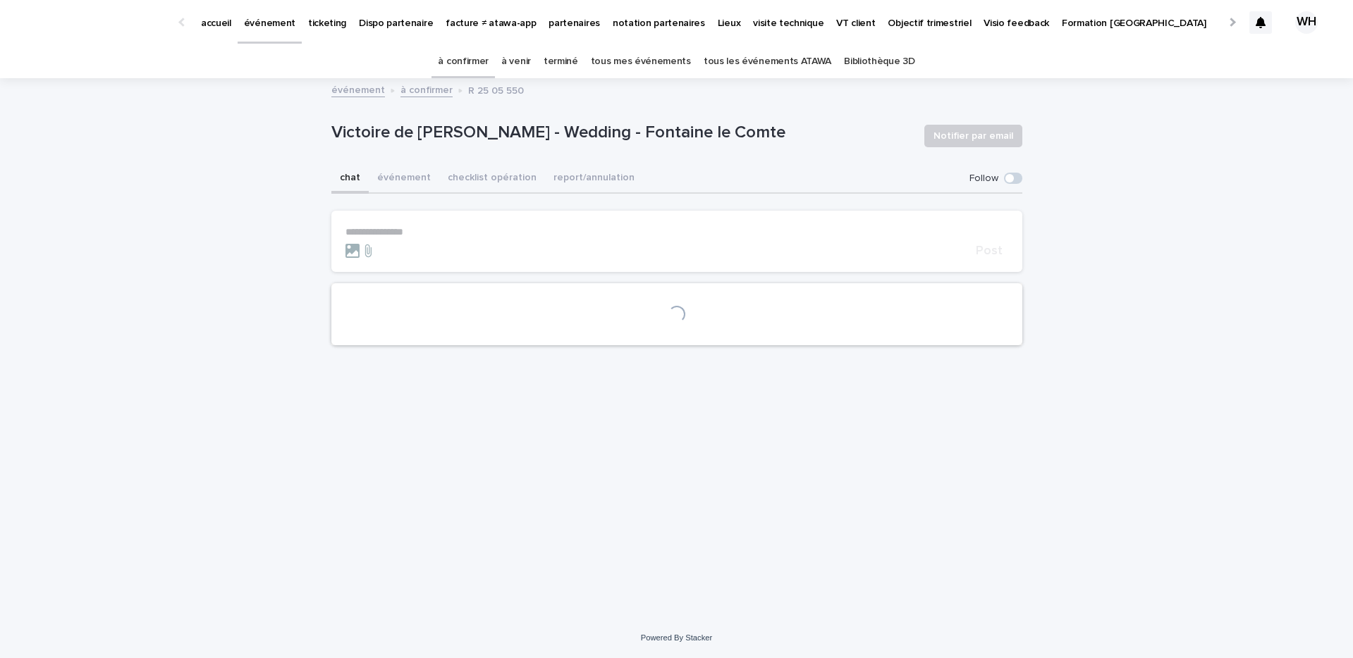
click at [1259, 21] on icon at bounding box center [1260, 22] width 10 height 11
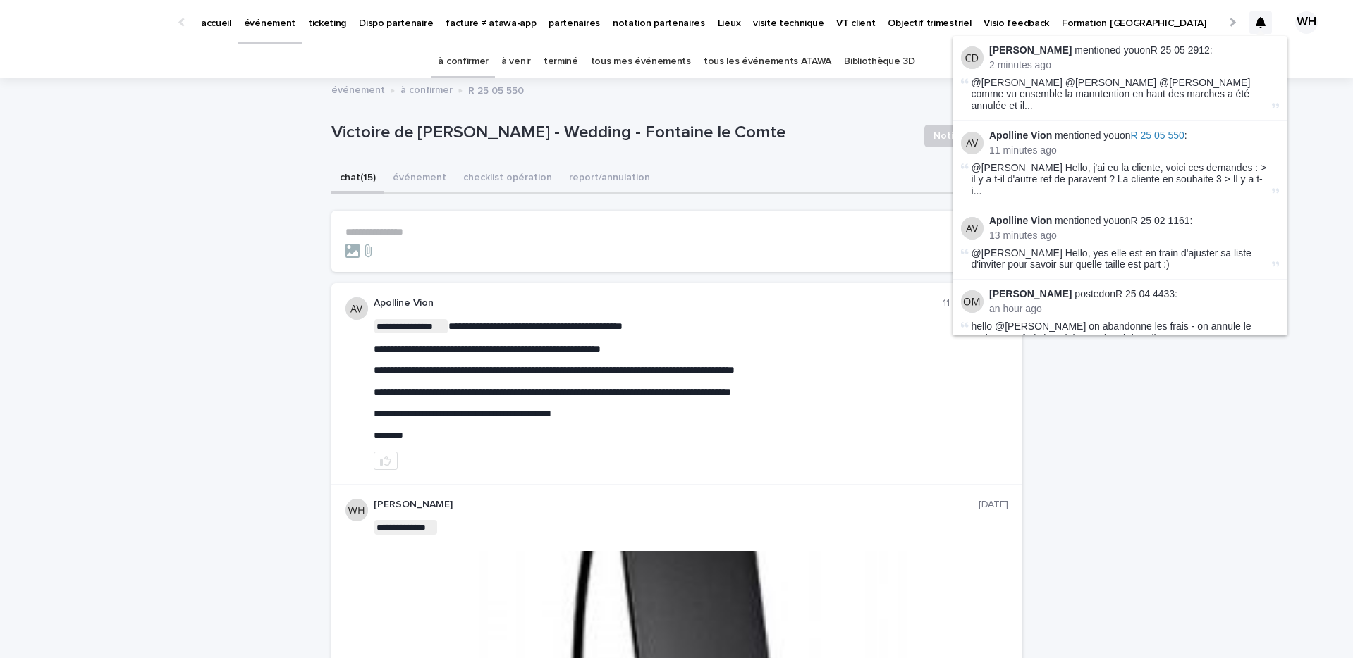
click at [1181, 121] on li "[PERSON_NAME] mentioned you on R 25 05 550 : 11 minutes ago @[PERSON_NAME] Hell…" at bounding box center [1119, 163] width 335 height 85
click at [1175, 130] on span "R 25 05 550" at bounding box center [1158, 135] width 54 height 11
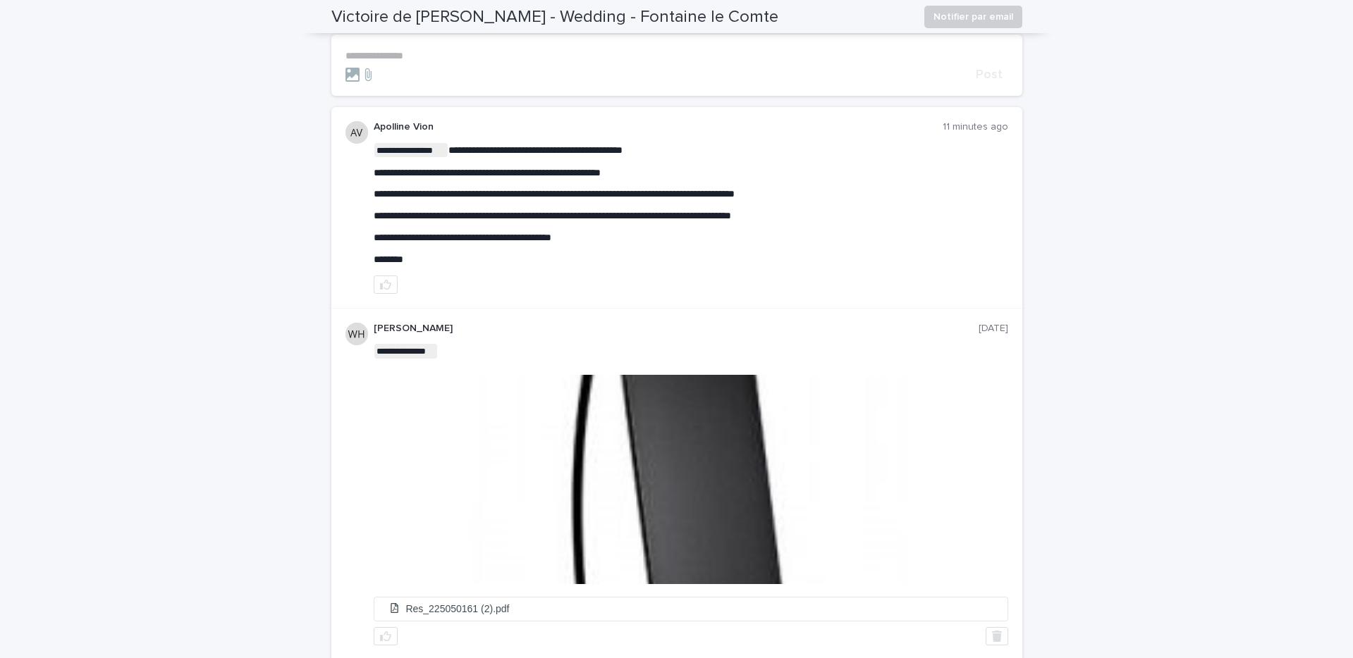
scroll to position [99, 0]
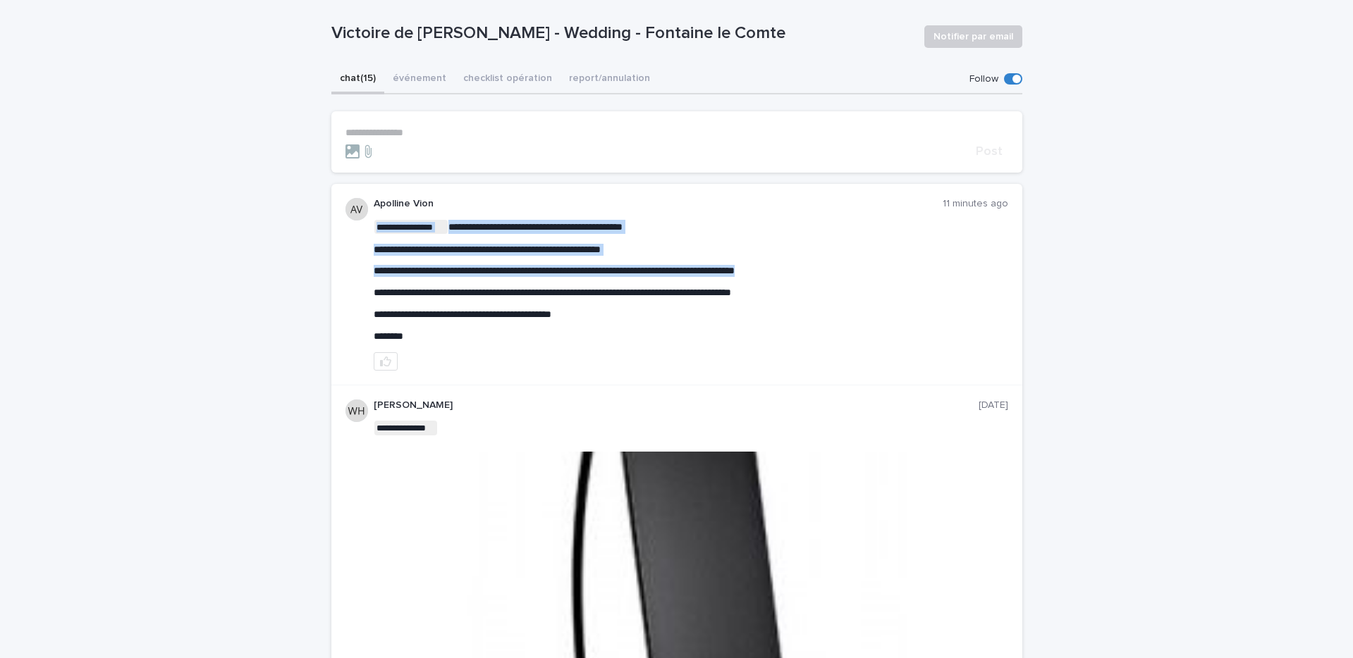
drag, startPoint x: 598, startPoint y: 314, endPoint x: 482, endPoint y: 288, distance: 119.3
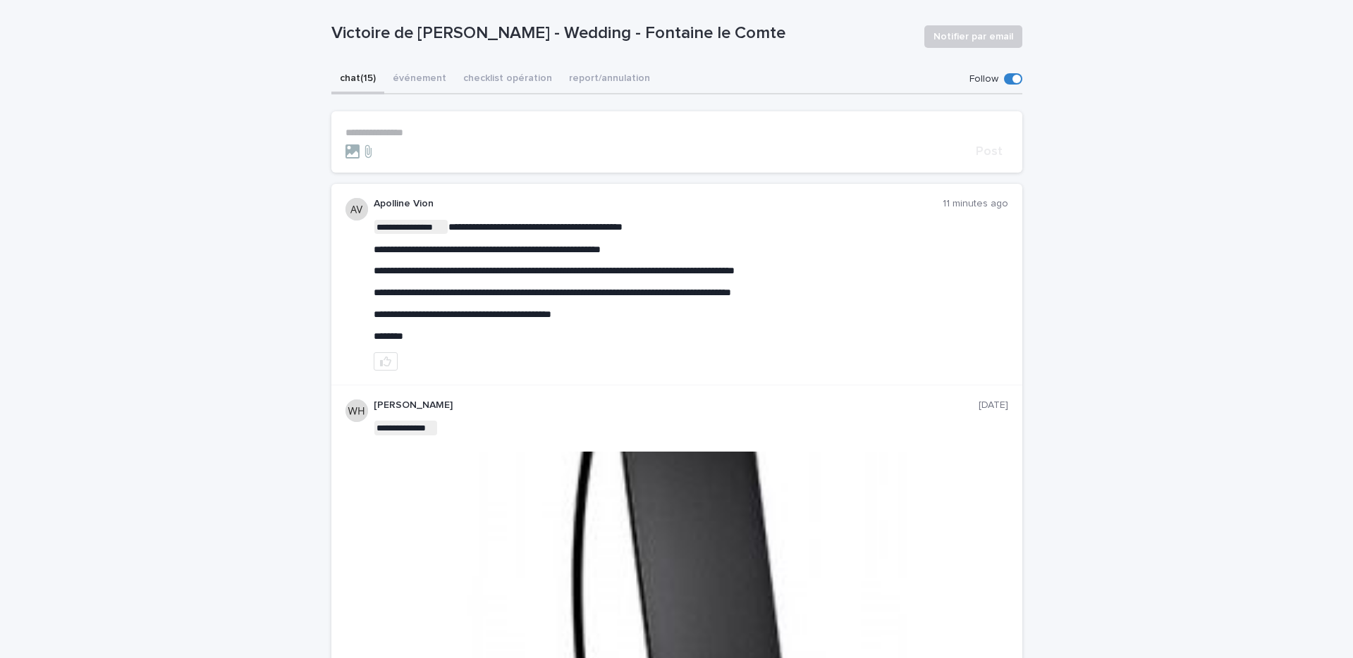
click at [621, 319] on p "**********" at bounding box center [691, 315] width 634 height 12
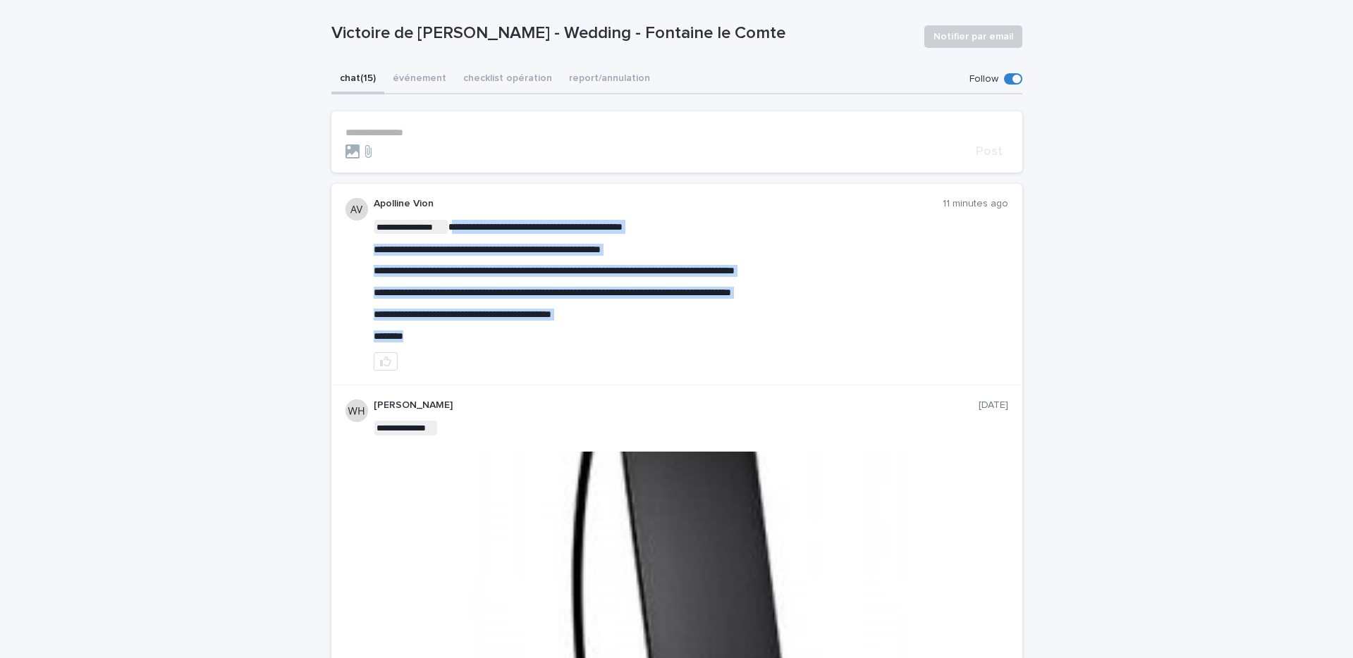
drag, startPoint x: 452, startPoint y: 223, endPoint x: 601, endPoint y: 335, distance: 185.7
click at [601, 335] on div "**********" at bounding box center [691, 281] width 634 height 123
copy div "**********"
click at [734, 270] on span "**********" at bounding box center [554, 271] width 361 height 10
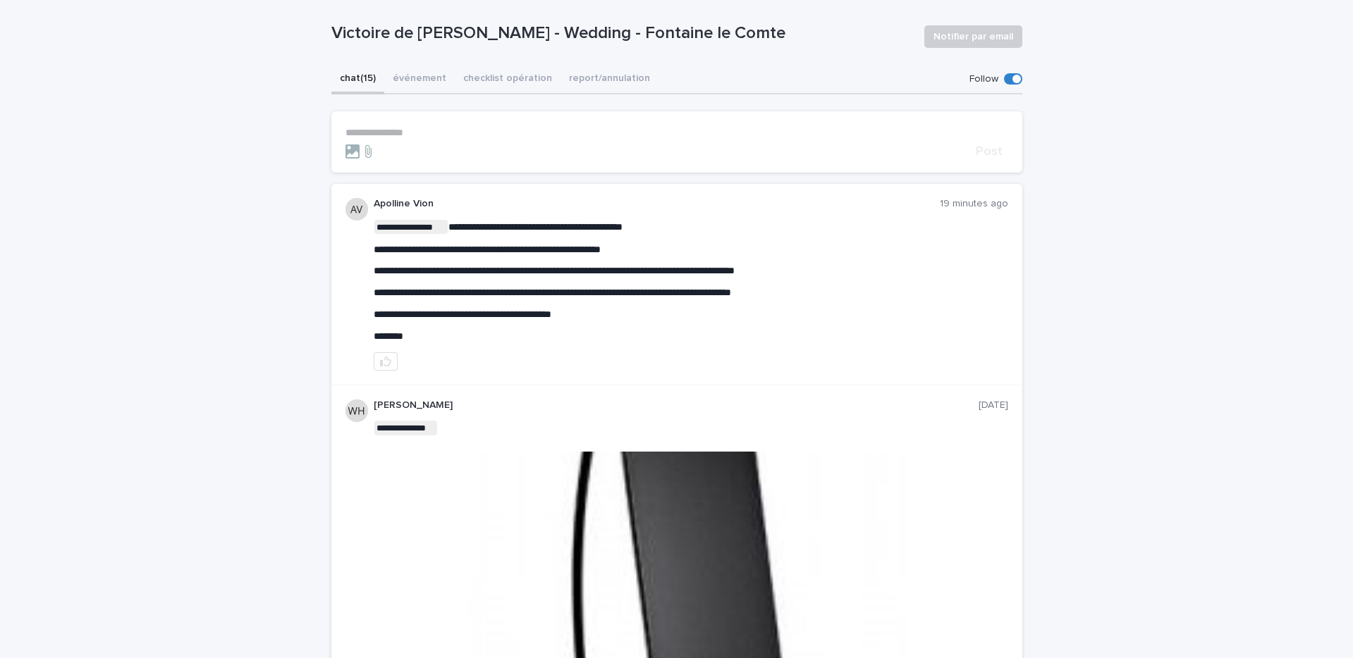
scroll to position [0, 0]
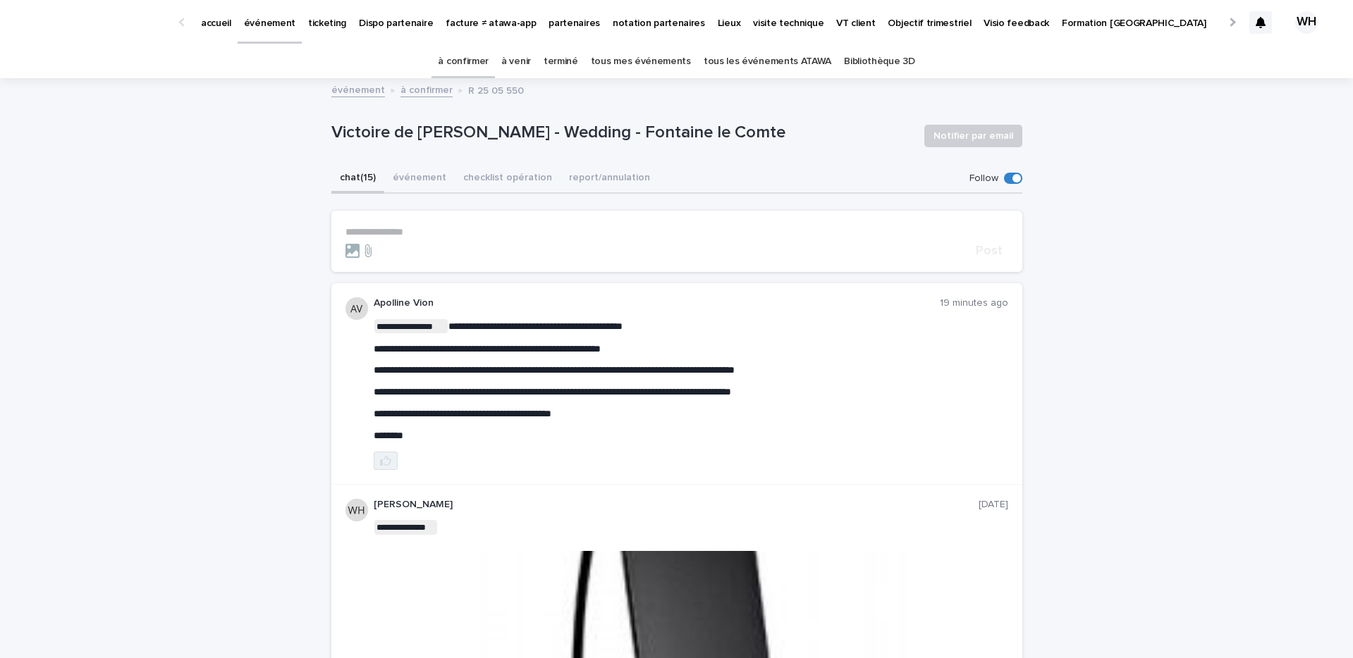
click at [384, 452] on button "button" at bounding box center [386, 461] width 24 height 18
click at [257, 25] on p "événement" at bounding box center [269, 15] width 51 height 30
